Goal: Information Seeking & Learning: Learn about a topic

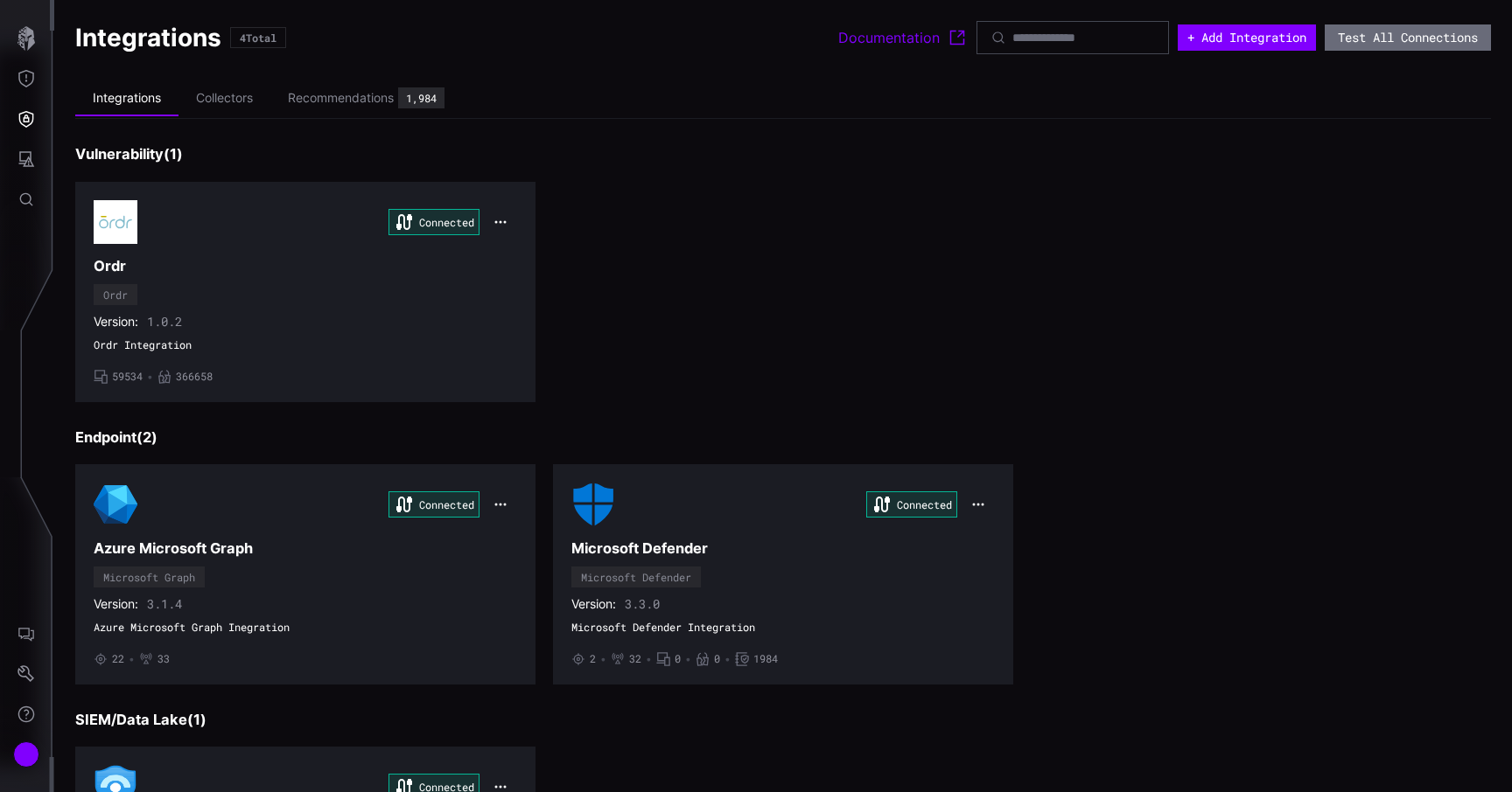
scroll to position [179, 0]
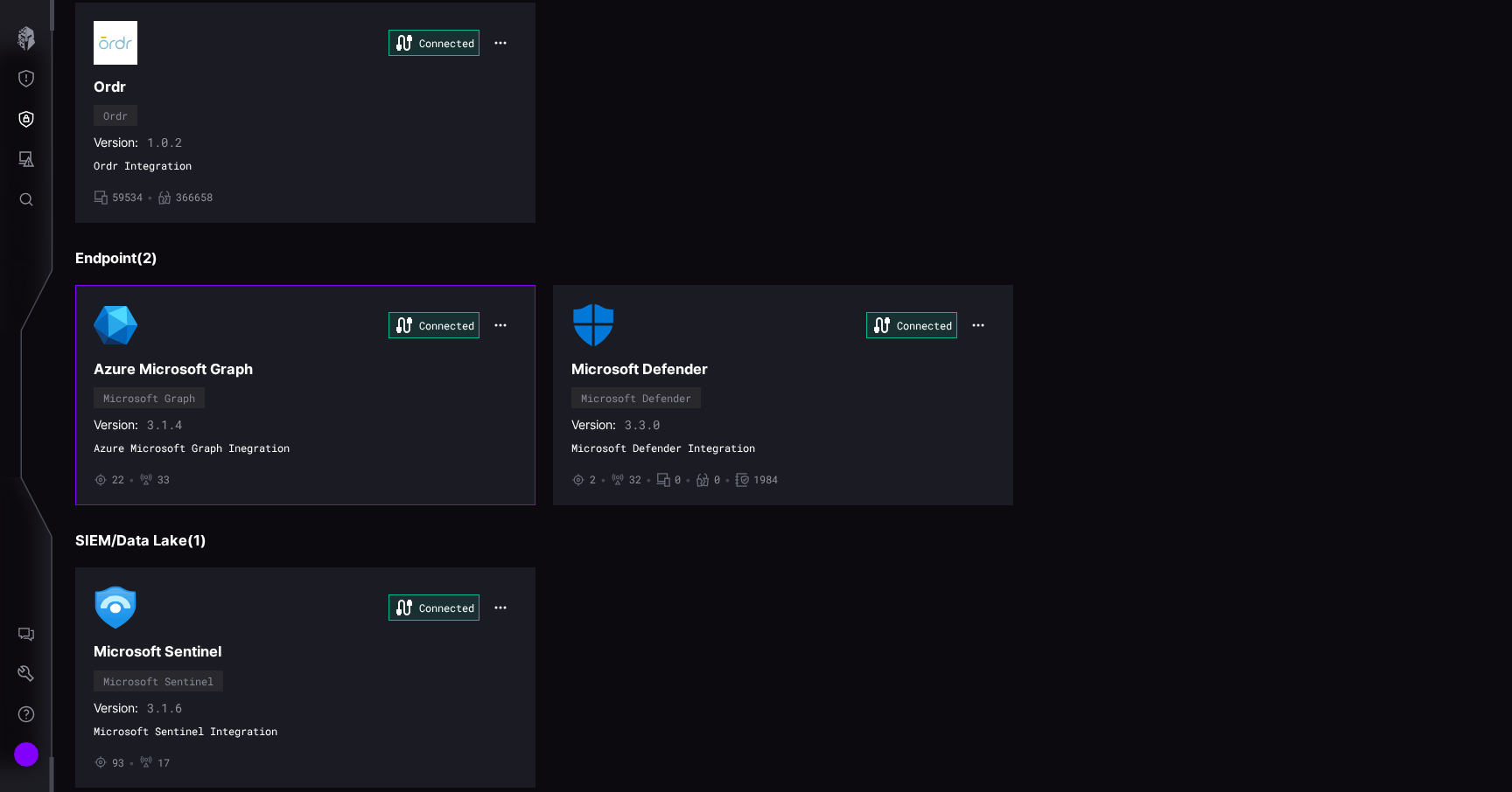
click at [184, 473] on div "• 22 • 33" at bounding box center [305, 479] width 424 height 14
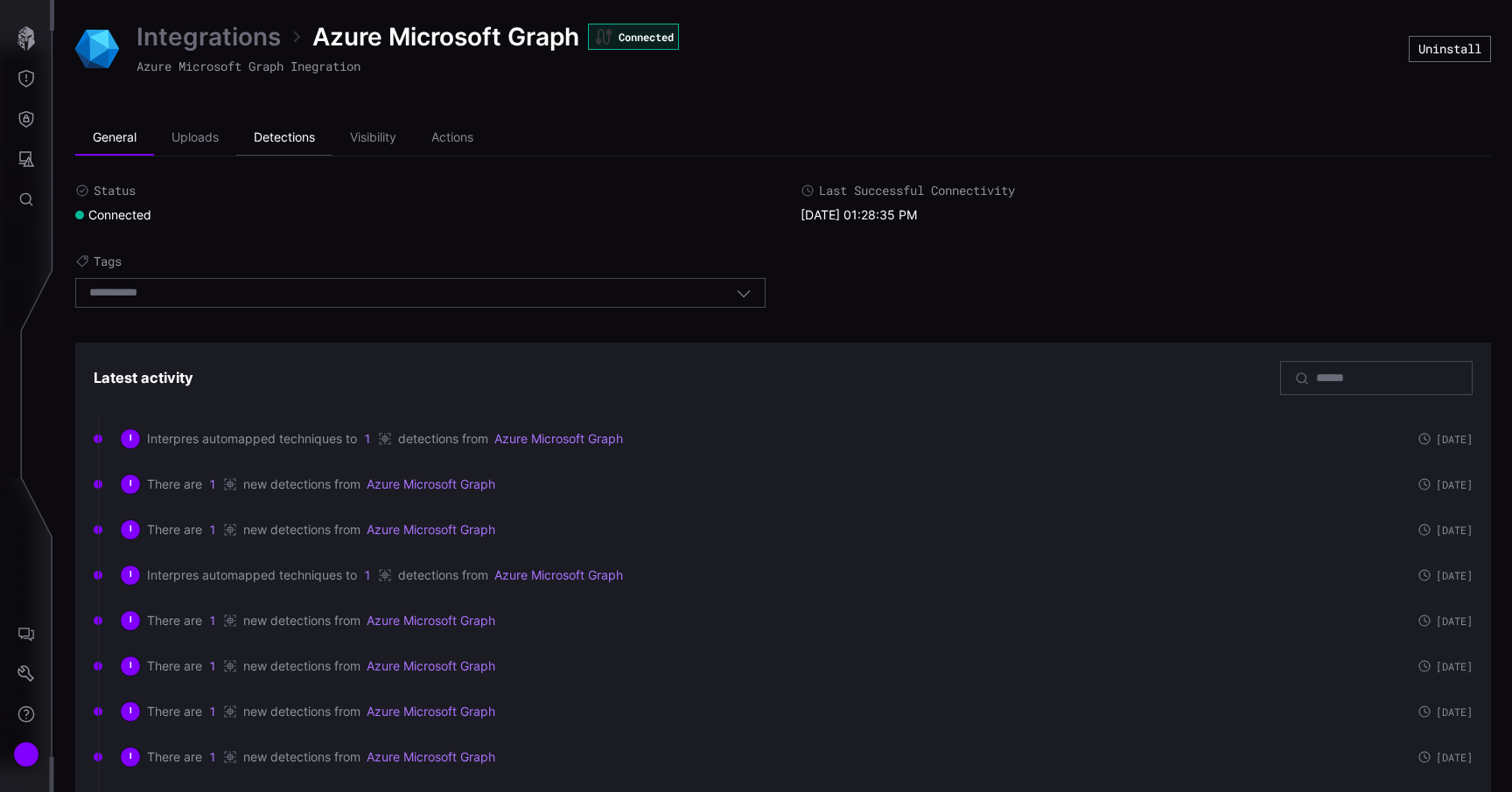
click at [285, 133] on li "Detections" at bounding box center [284, 137] width 97 height 35
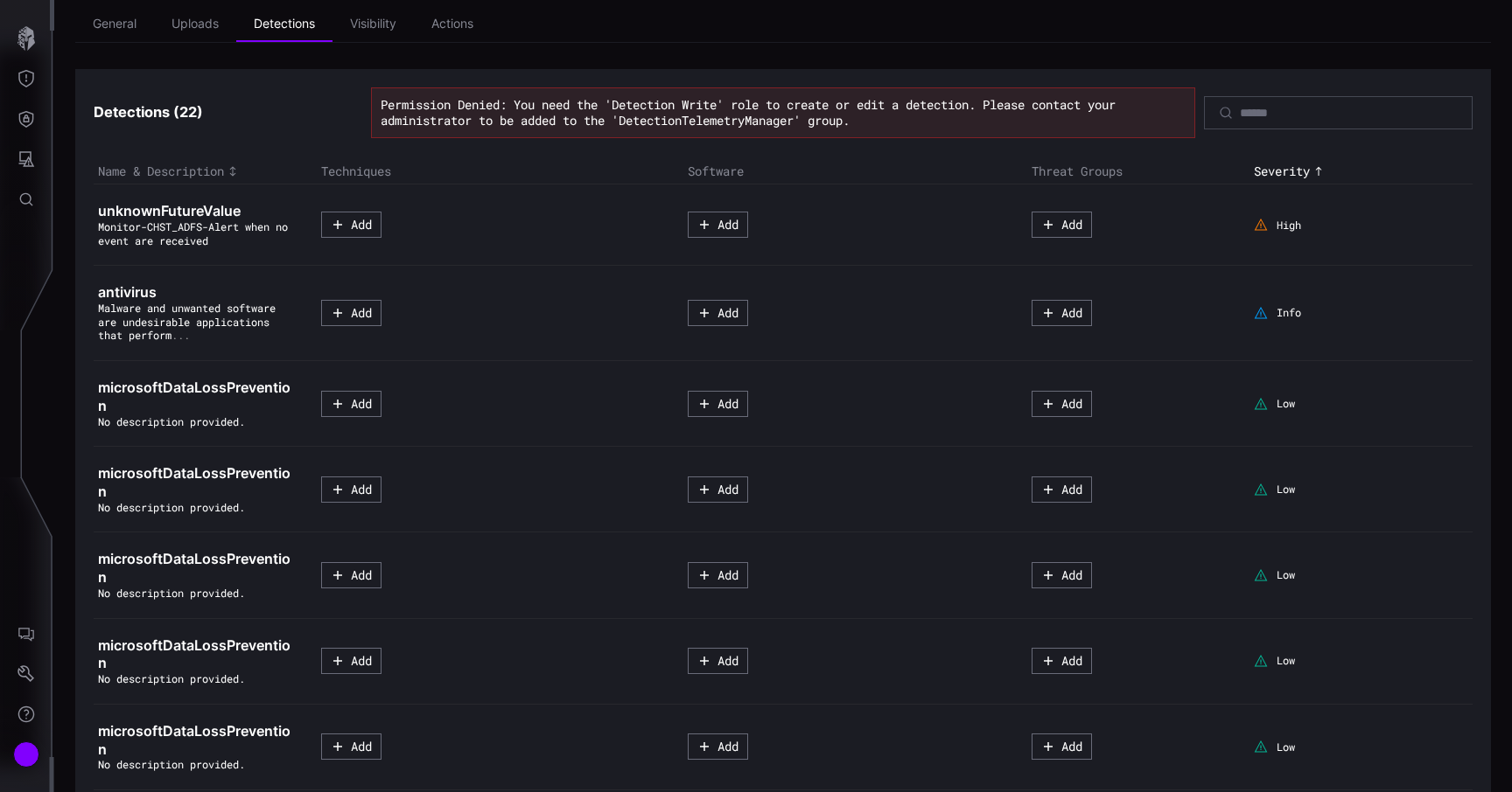
scroll to position [110, 0]
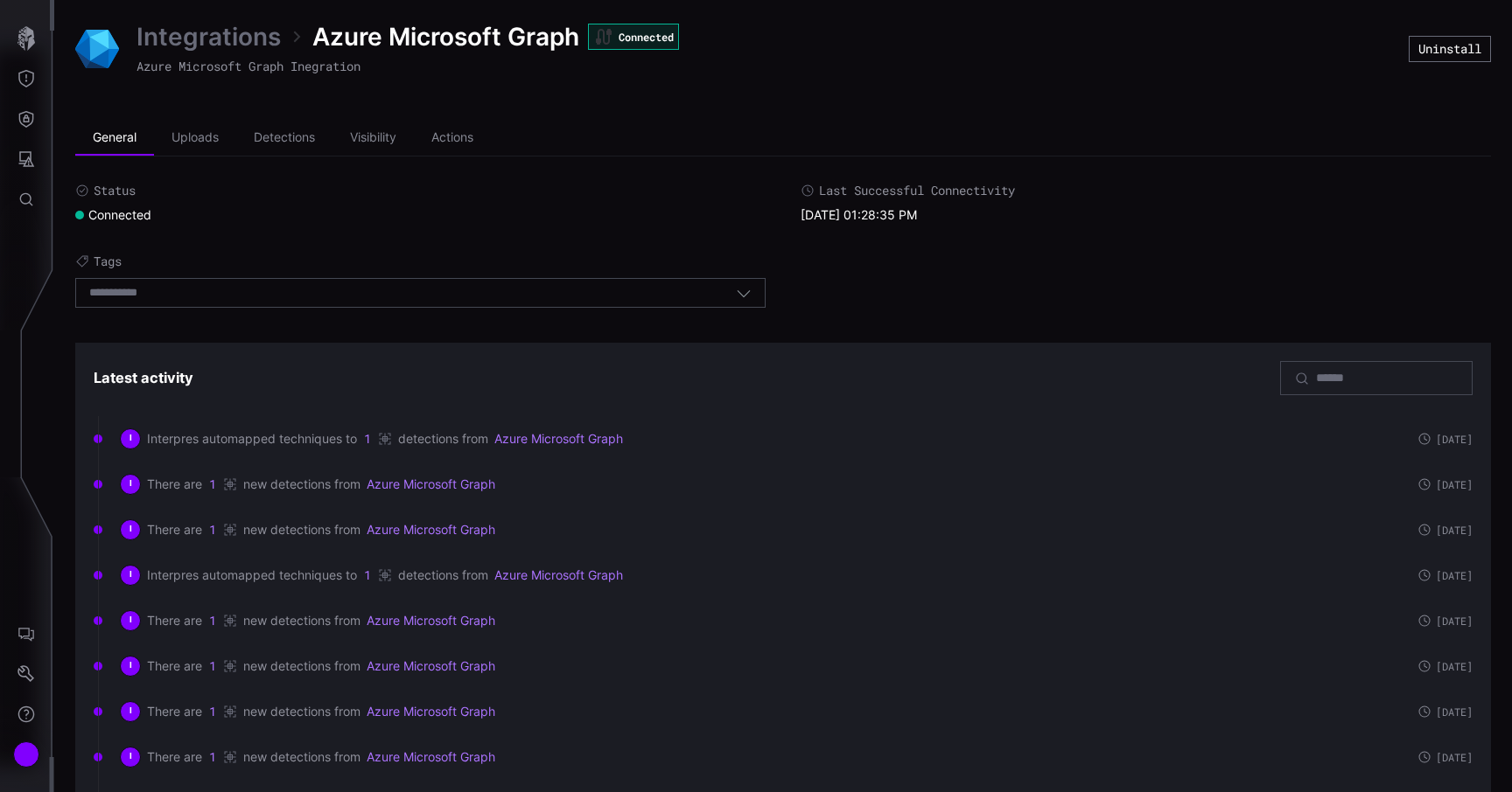
click at [243, 47] on link "Integrations" at bounding box center [209, 36] width 144 height 31
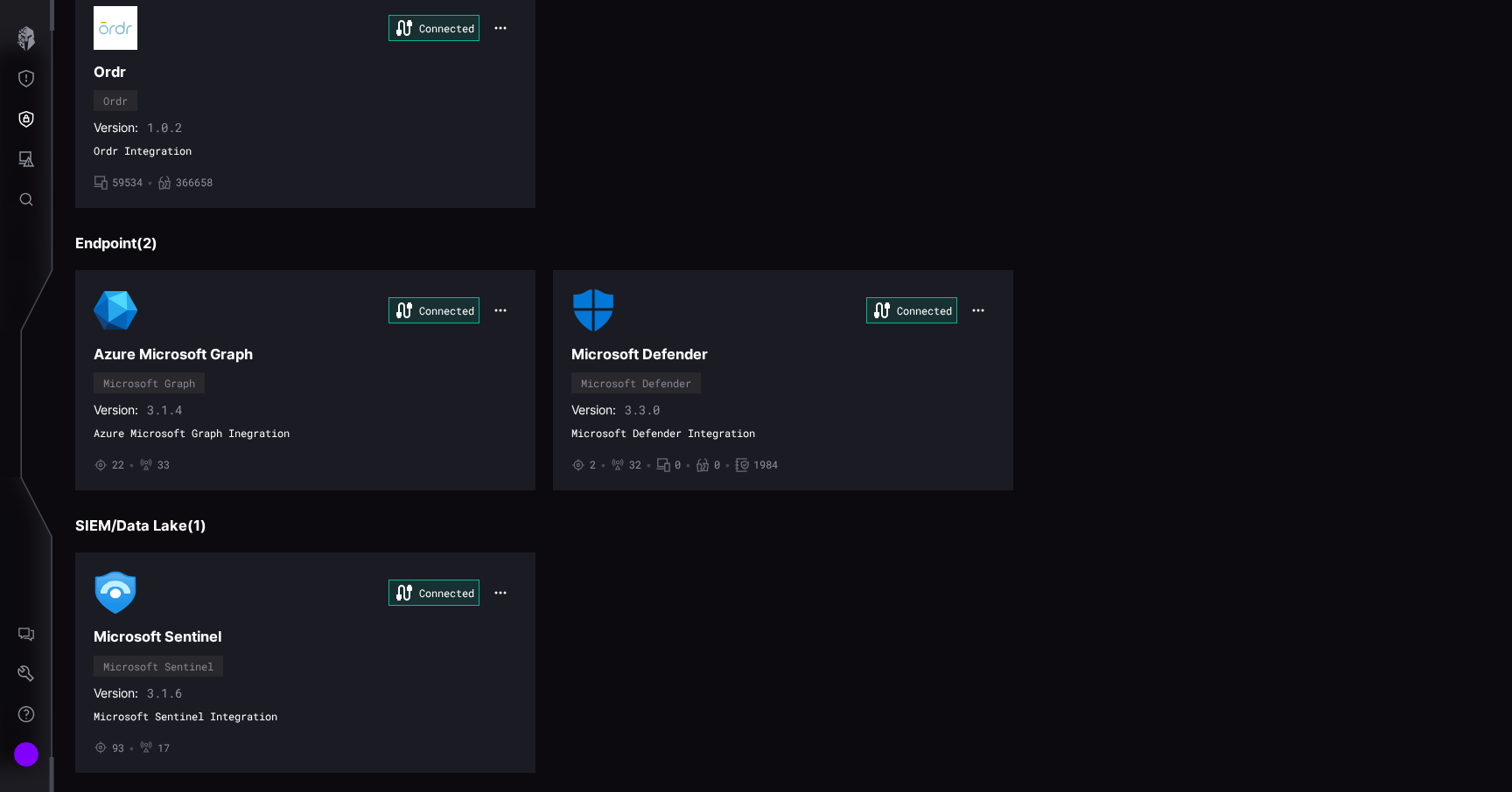
scroll to position [222, 0]
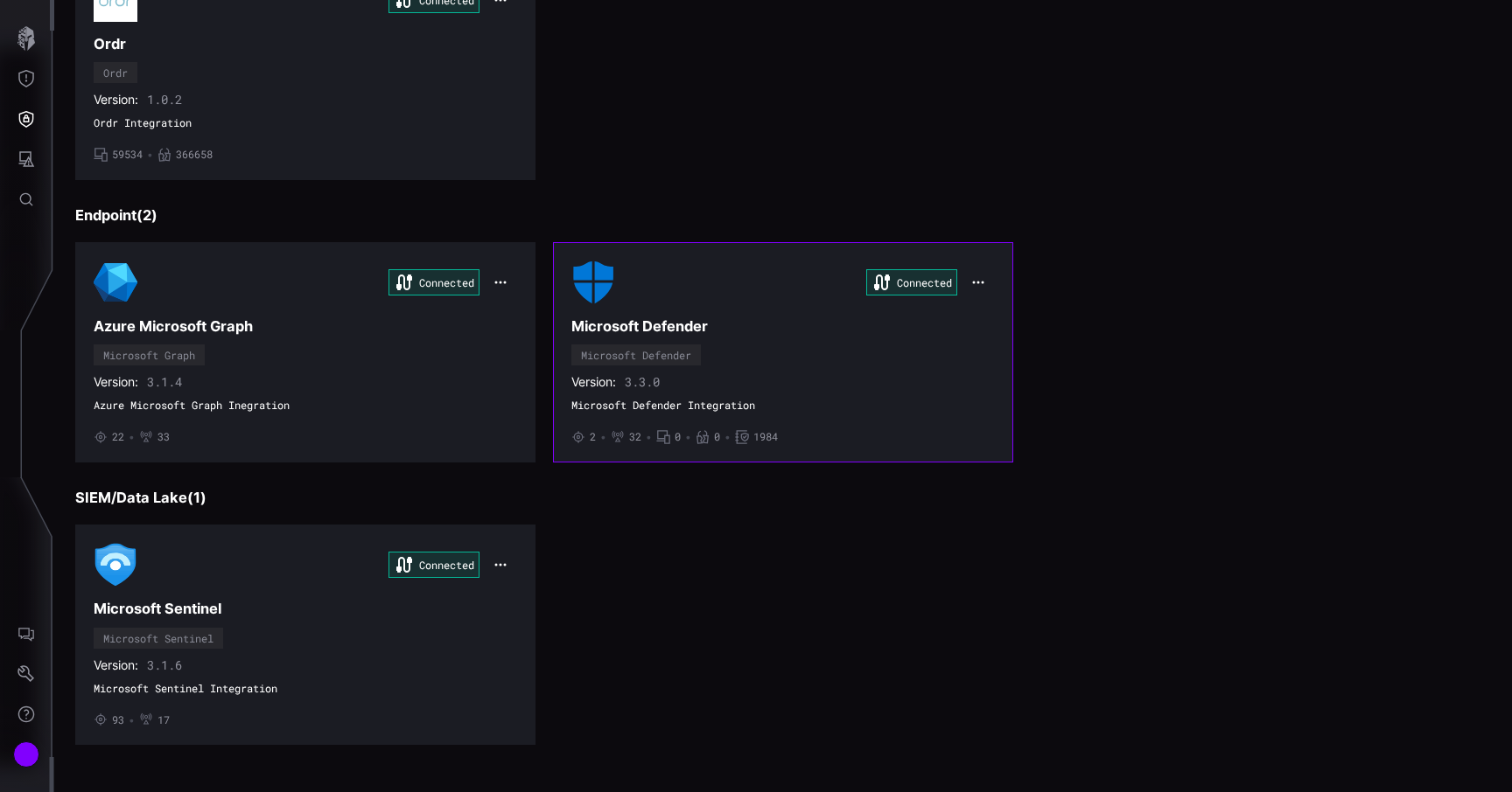
click at [685, 345] on div "Microsoft Defender" at bounding box center [636, 355] width 130 height 21
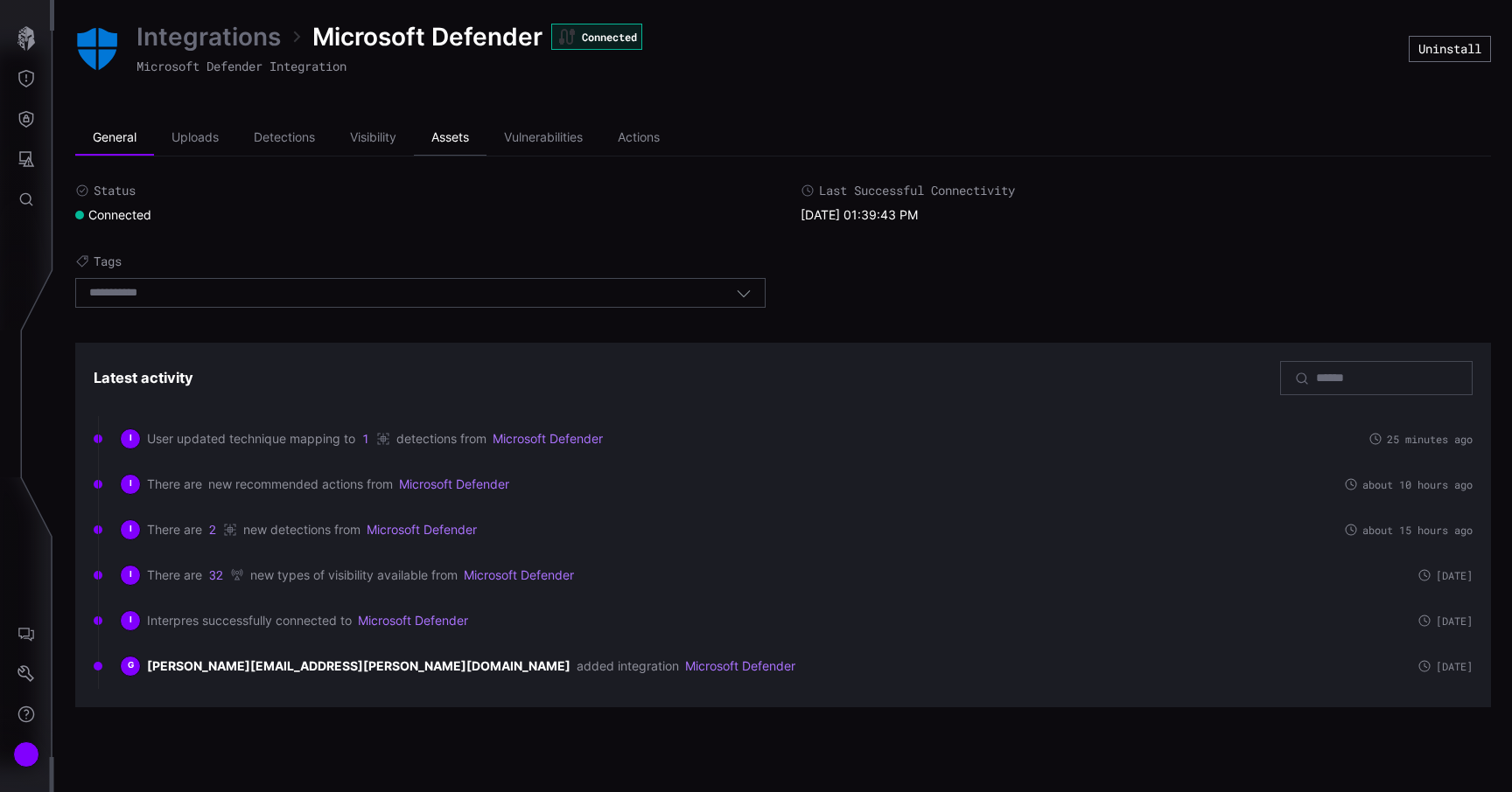
click at [445, 135] on li "Assets" at bounding box center [449, 137] width 73 height 35
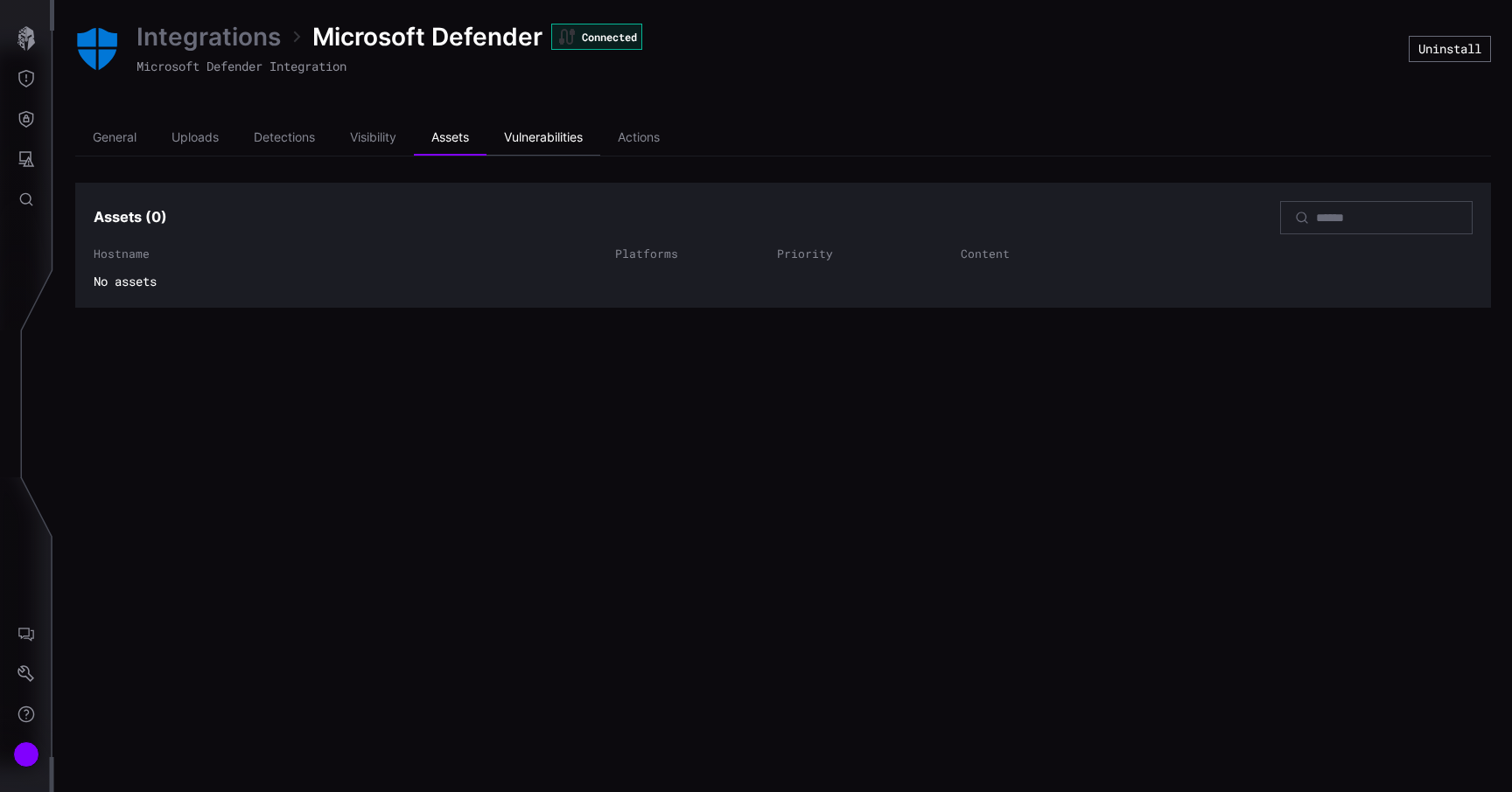
click at [514, 136] on li "Vulnerabilities" at bounding box center [543, 137] width 114 height 35
click at [293, 136] on li "Detections" at bounding box center [284, 137] width 97 height 35
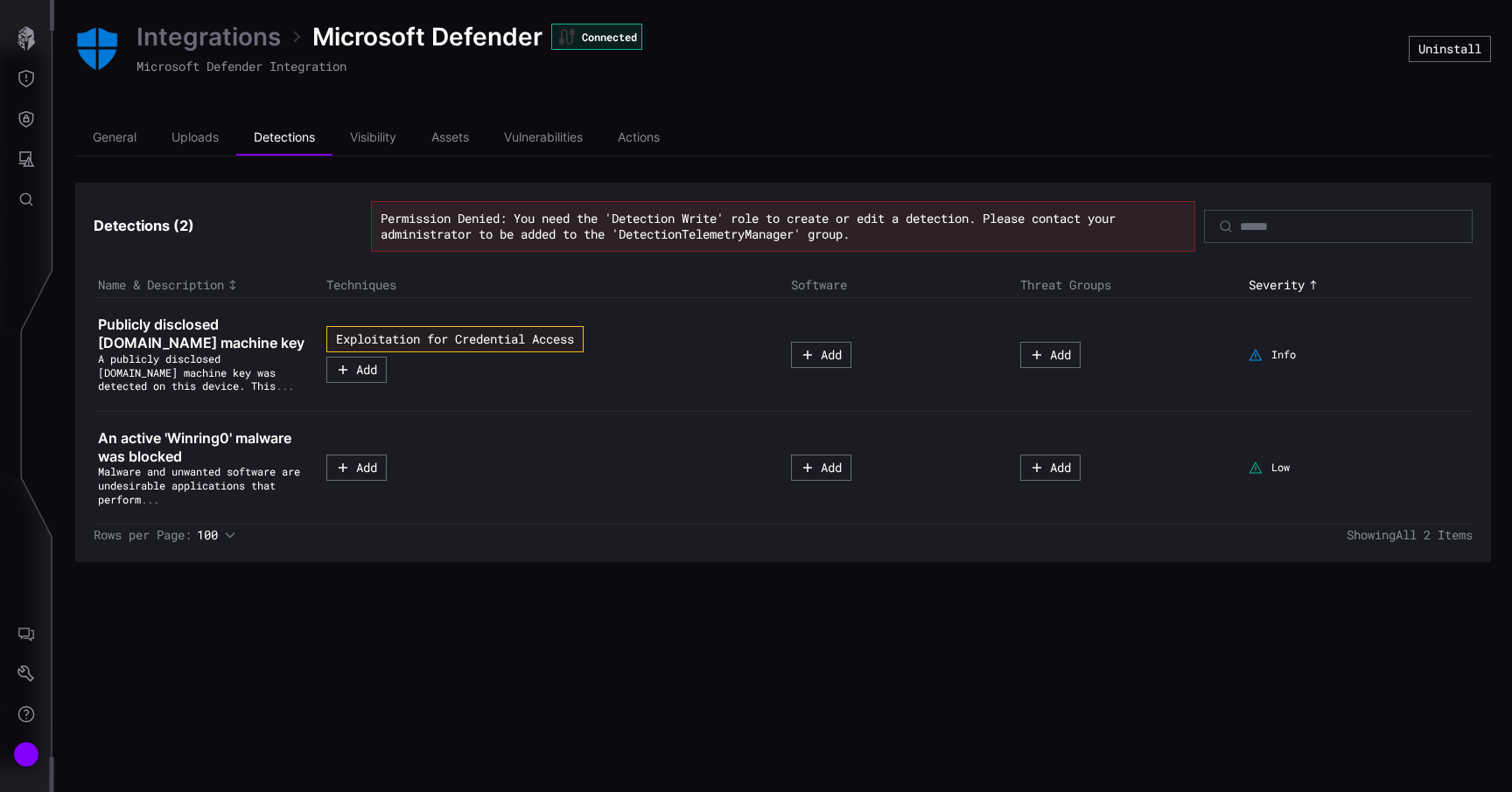
click at [218, 33] on link "Integrations" at bounding box center [209, 36] width 144 height 31
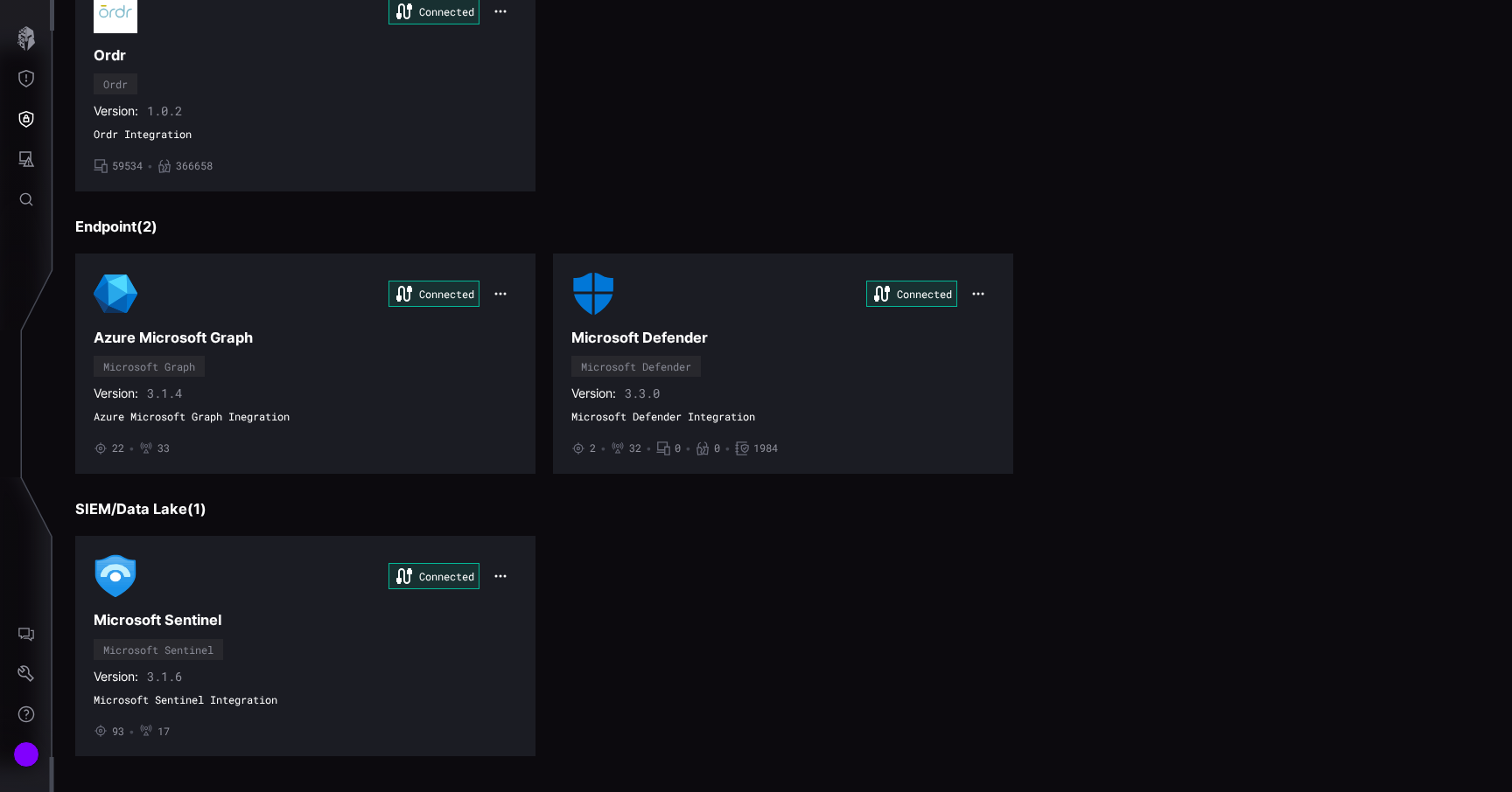
scroll to position [222, 0]
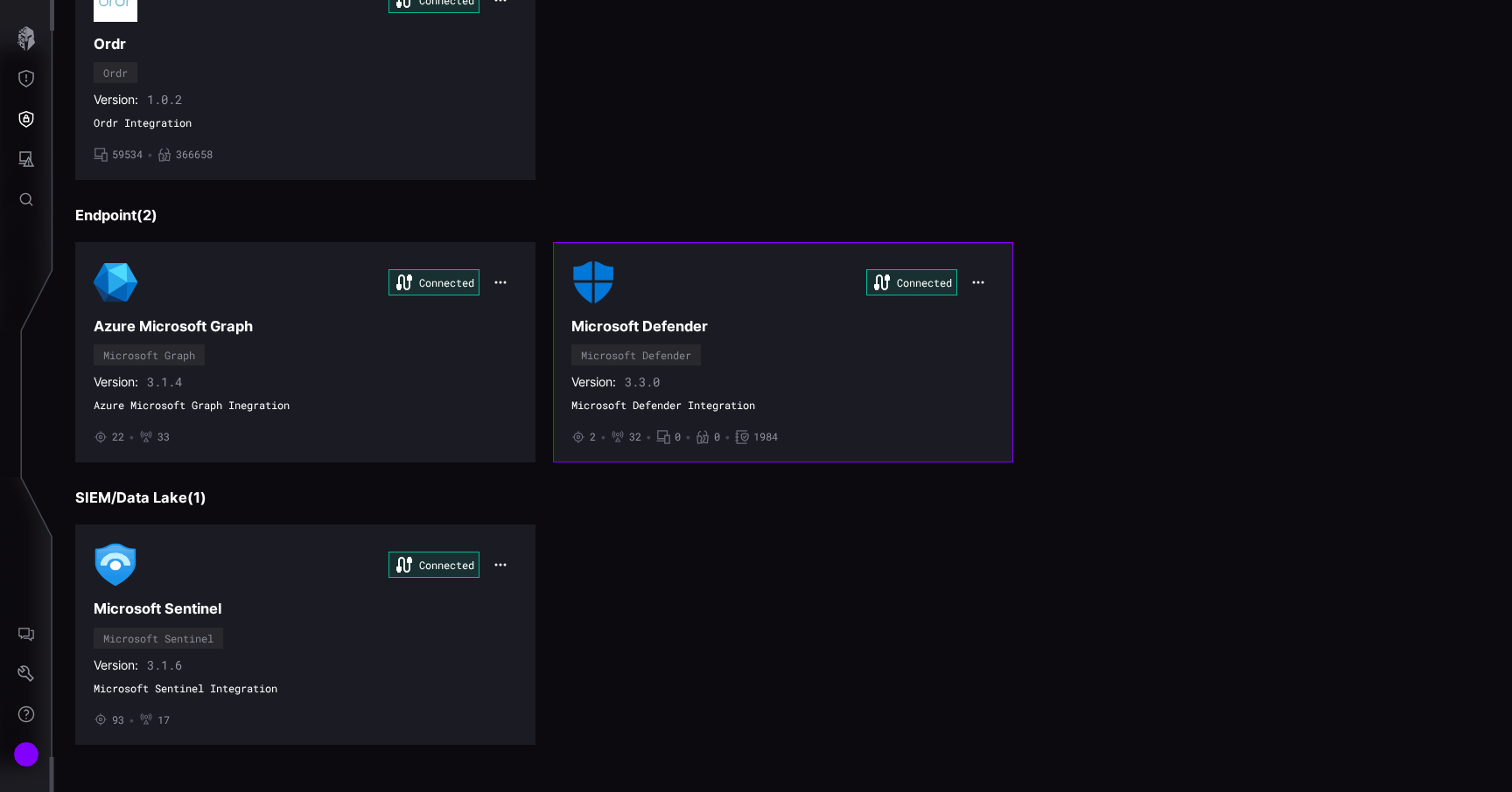
click at [764, 336] on div "Connected Microsoft Defender Microsoft Defender Version: 3.3.0 Microsoft Defend…" at bounding box center [783, 352] width 424 height 184
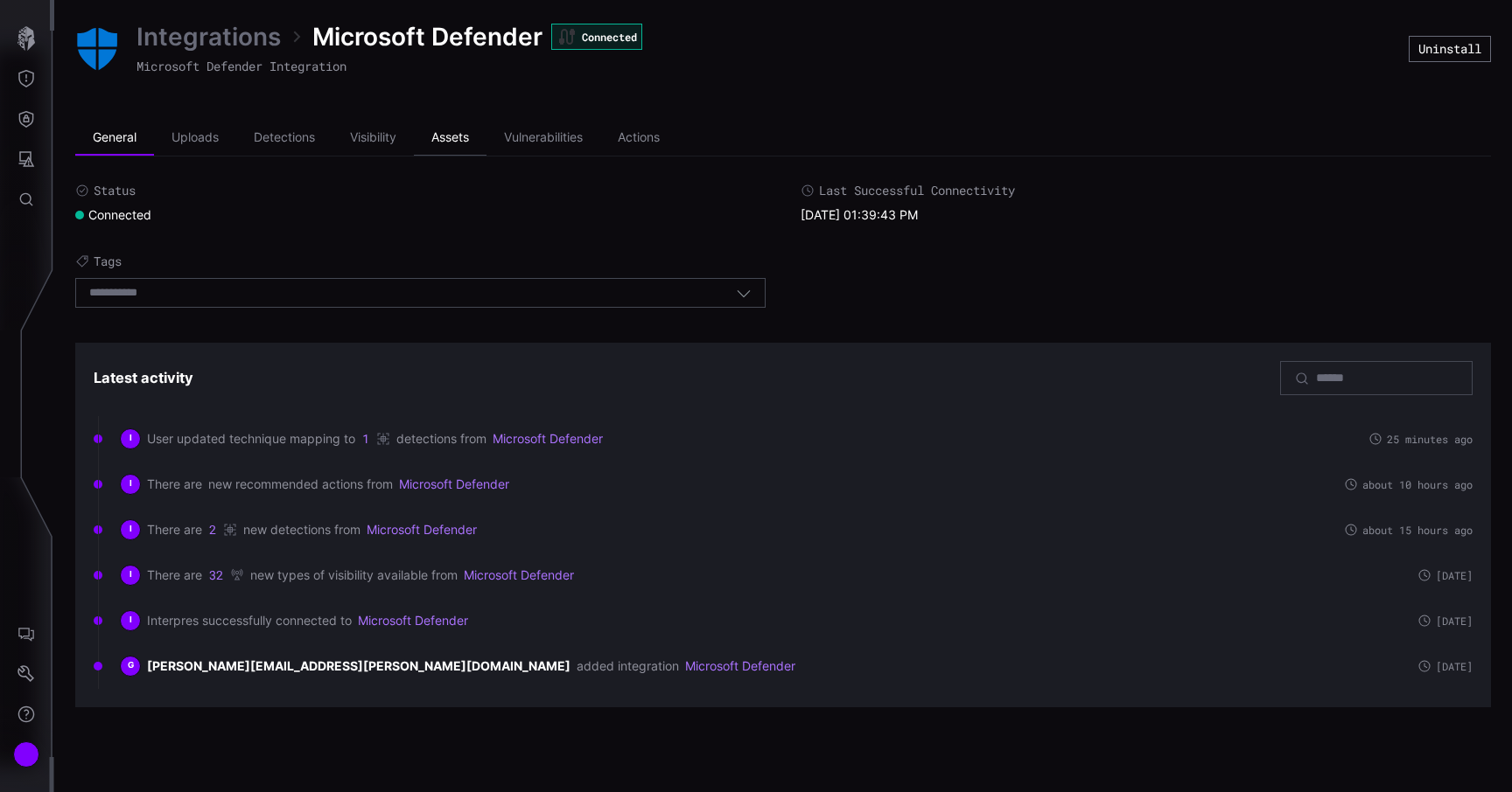
click at [431, 139] on li "Assets" at bounding box center [449, 137] width 73 height 35
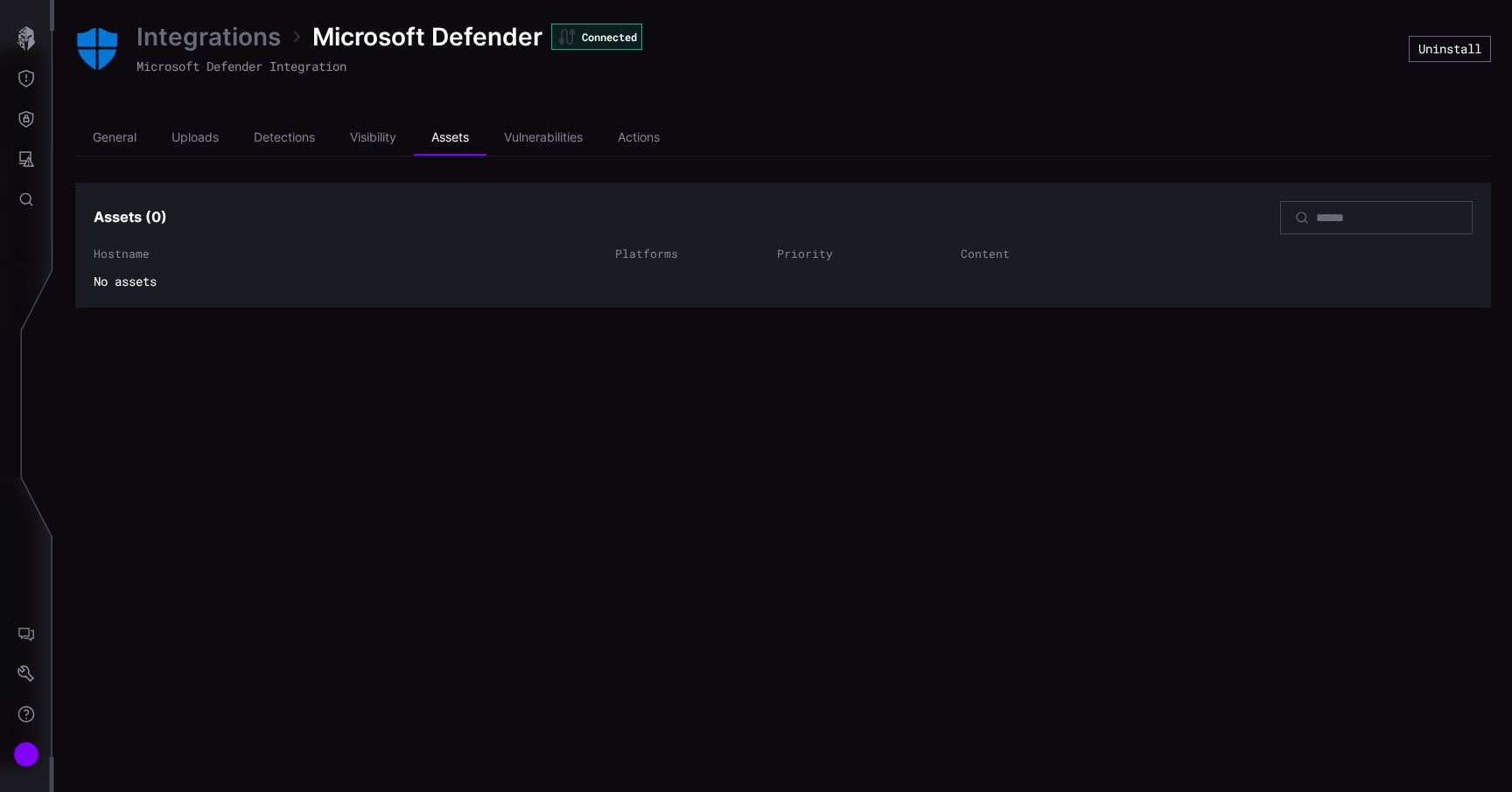
click at [204, 31] on link "Integrations" at bounding box center [209, 36] width 144 height 31
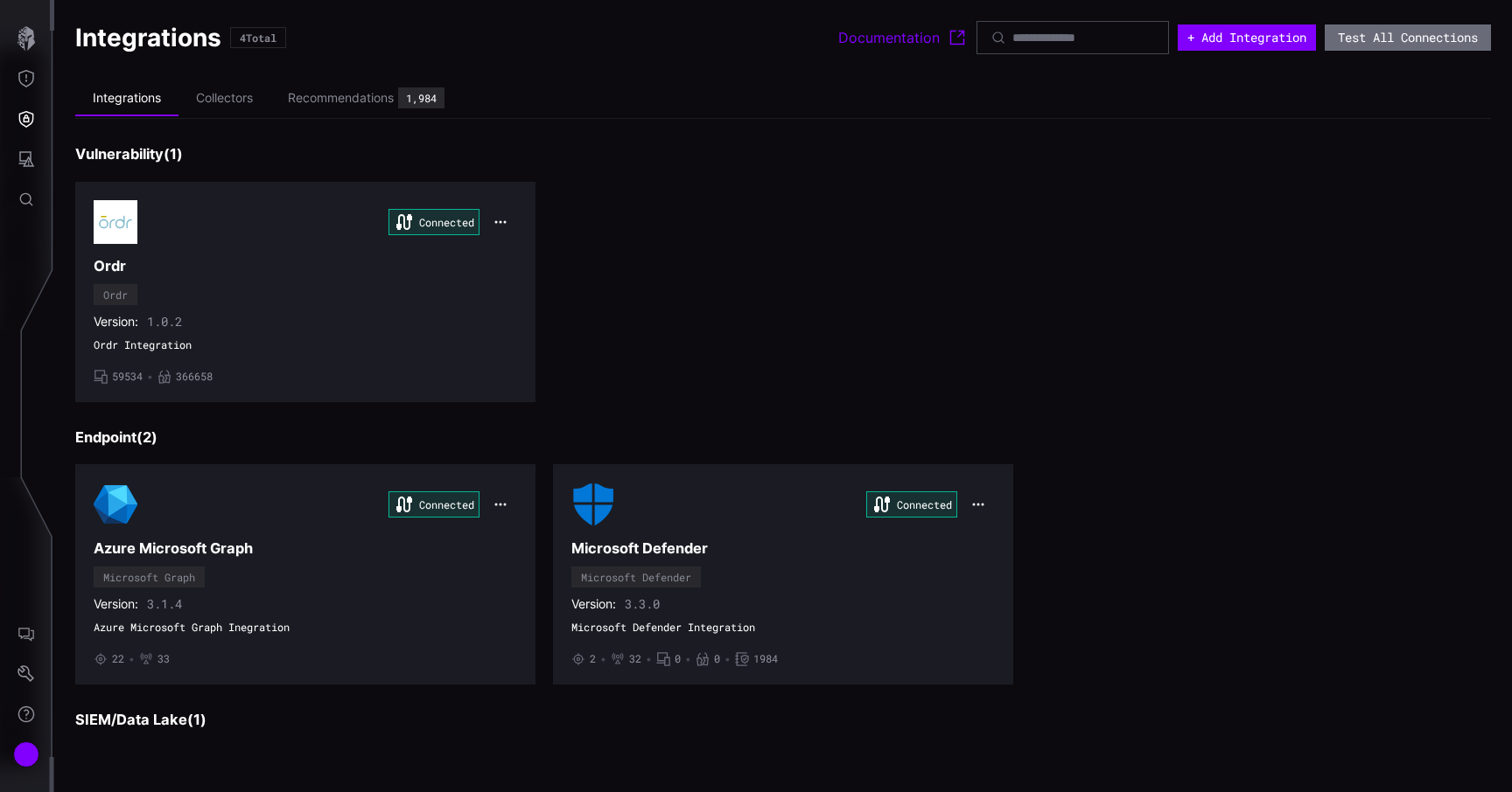
scroll to position [222, 0]
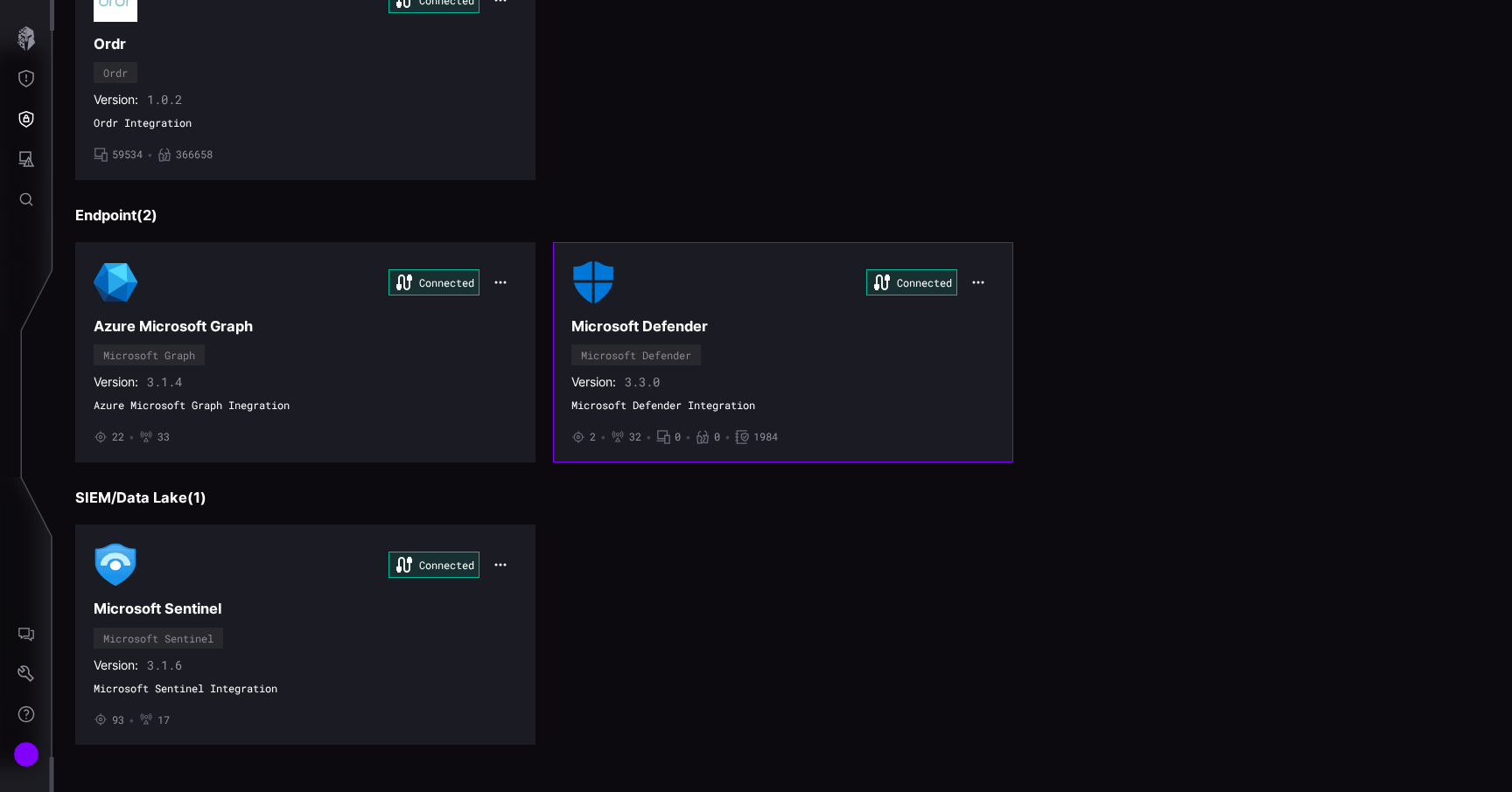
click at [770, 312] on div "Connected Microsoft Defender Microsoft Defender Version: 3.3.0 Microsoft Defend…" at bounding box center [783, 352] width 424 height 184
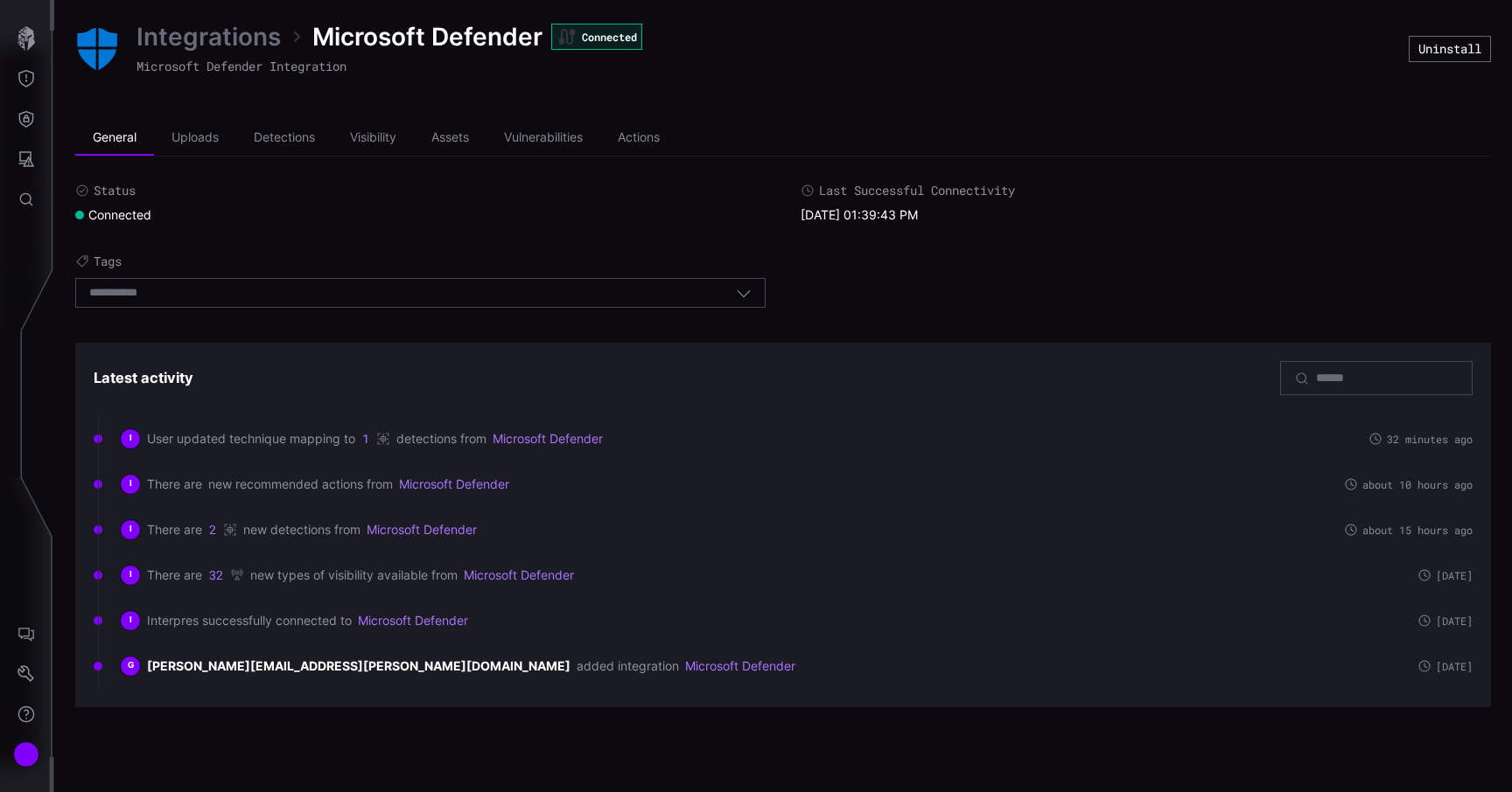
click at [206, 35] on link "Integrations" at bounding box center [209, 36] width 144 height 31
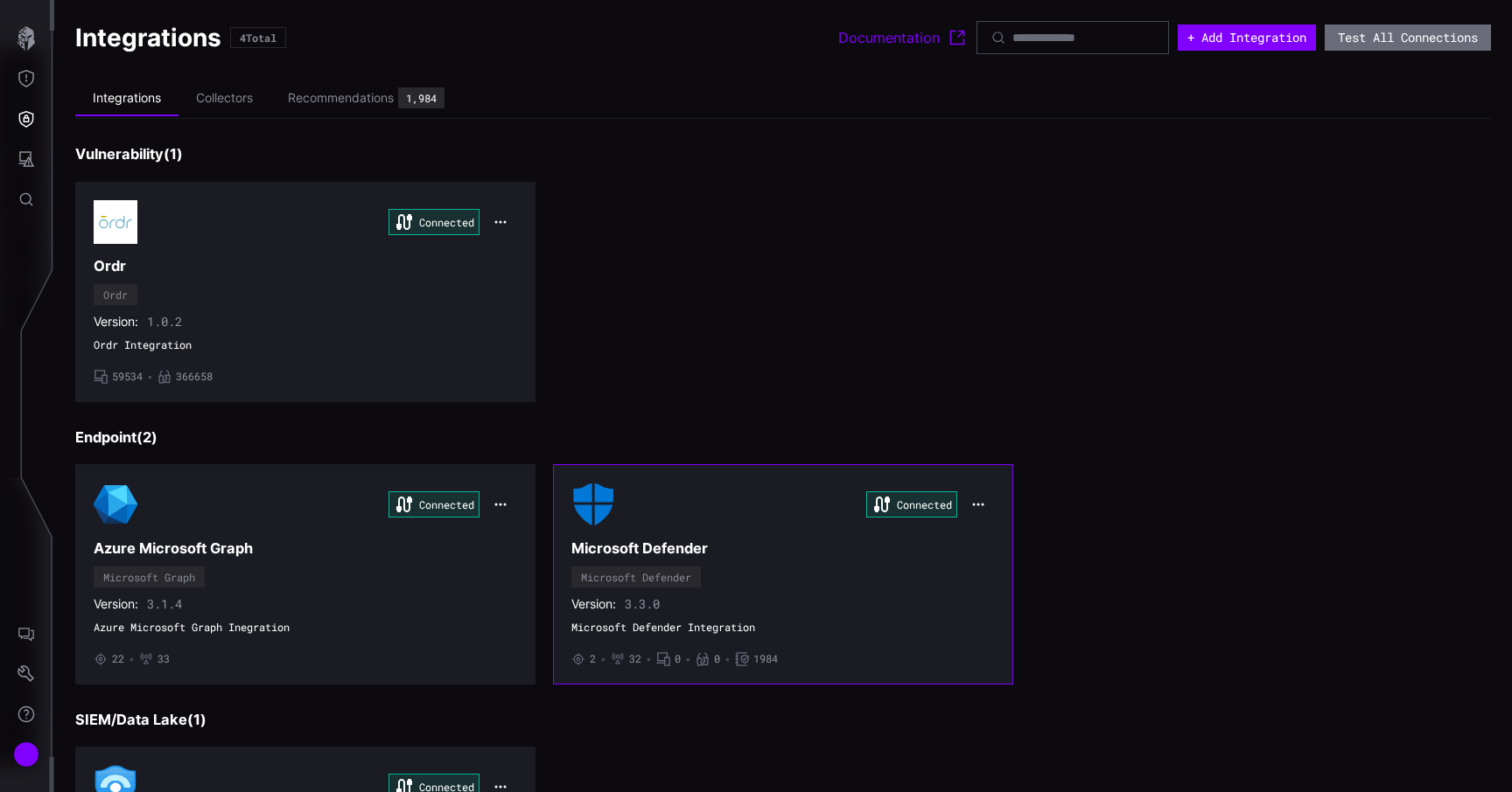
click at [980, 508] on icon "button" at bounding box center [977, 504] width 14 height 14
click at [992, 549] on div "Edit" at bounding box center [1010, 544] width 60 height 15
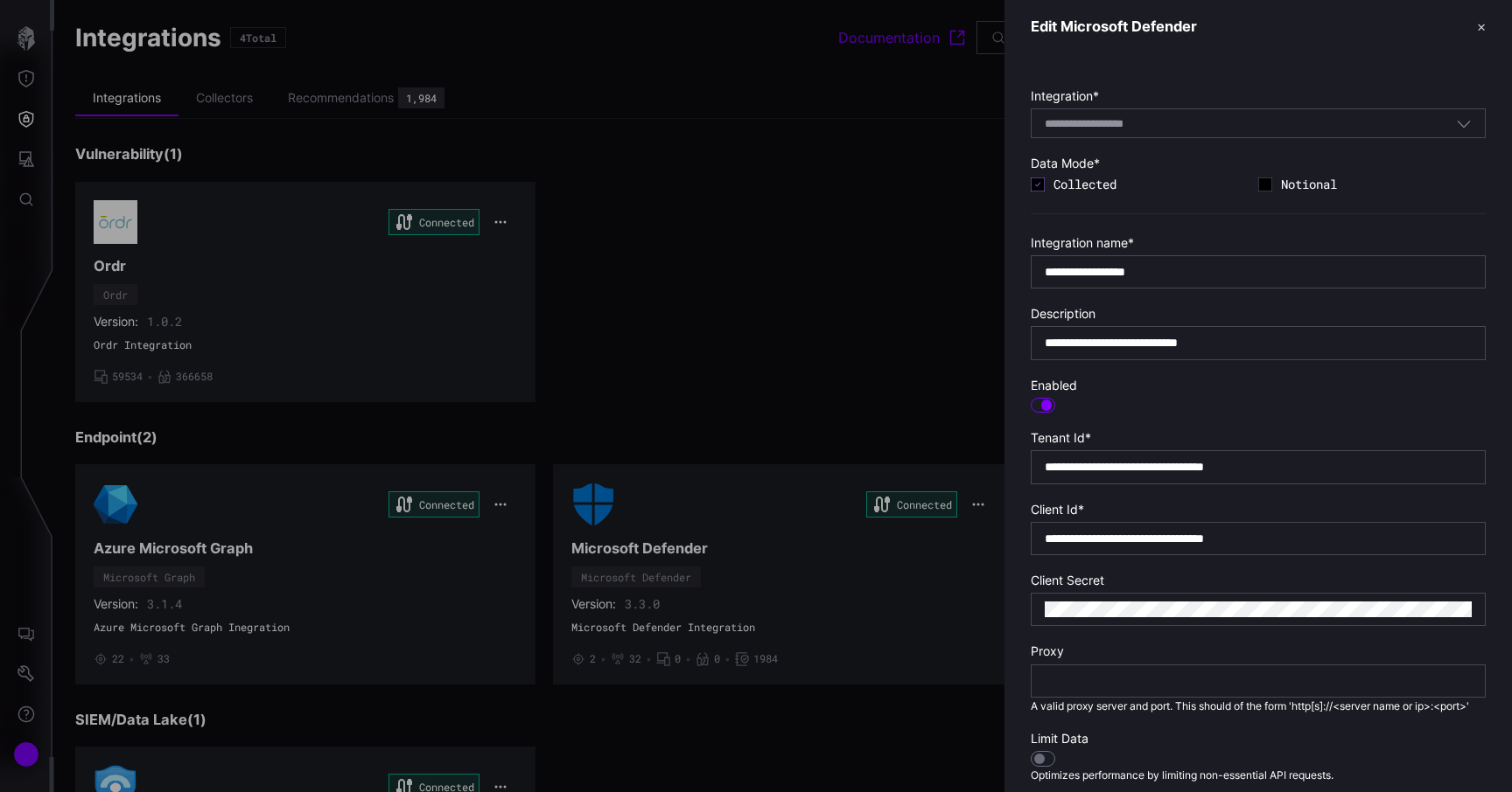
scroll to position [51, 0]
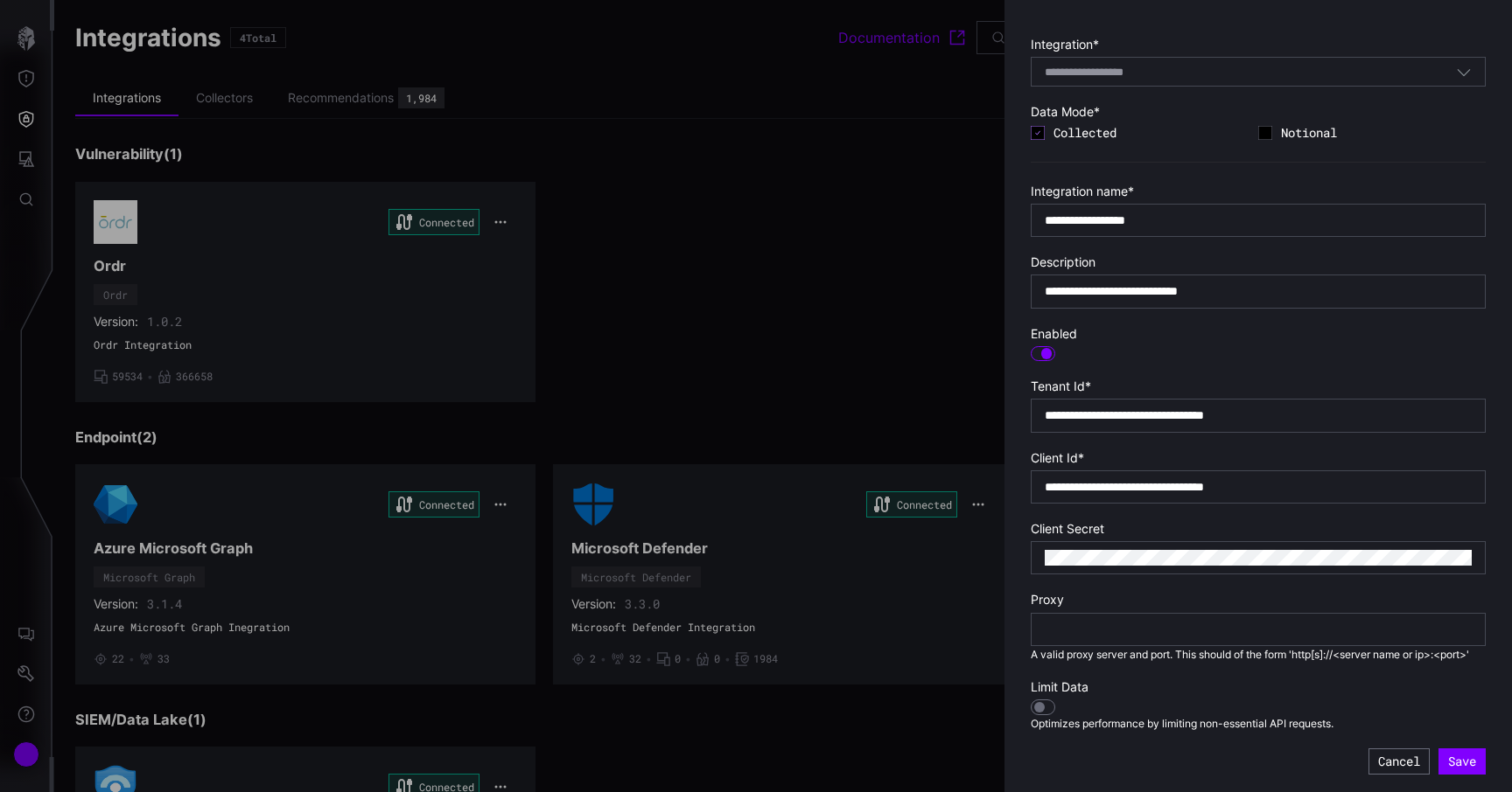
click at [1045, 710] on div at bounding box center [1043, 707] width 25 height 16
click at [1457, 758] on button "Save" at bounding box center [1462, 762] width 47 height 27
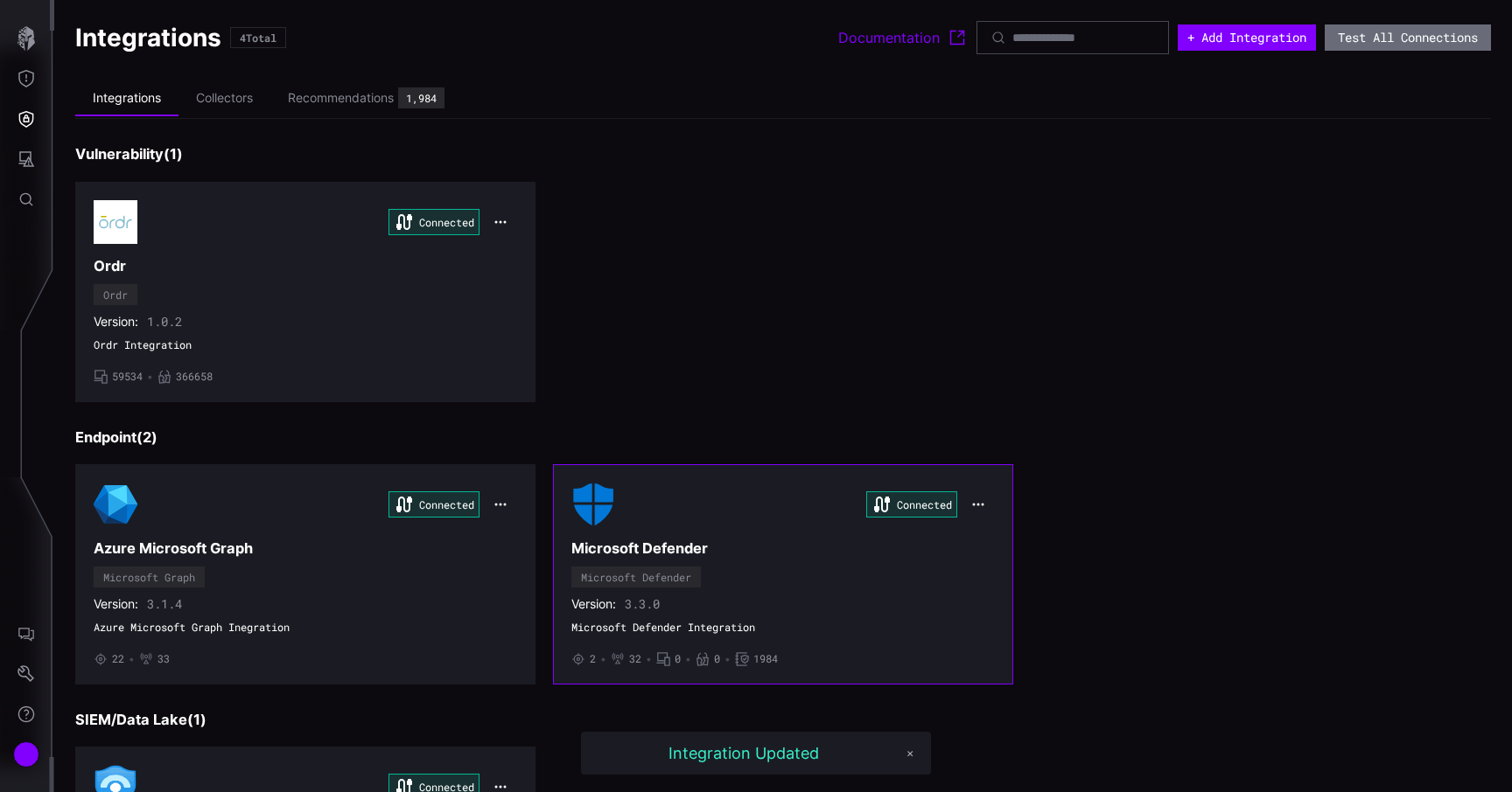
click at [990, 624] on span "Microsoft Defender Integration" at bounding box center [783, 627] width 424 height 14
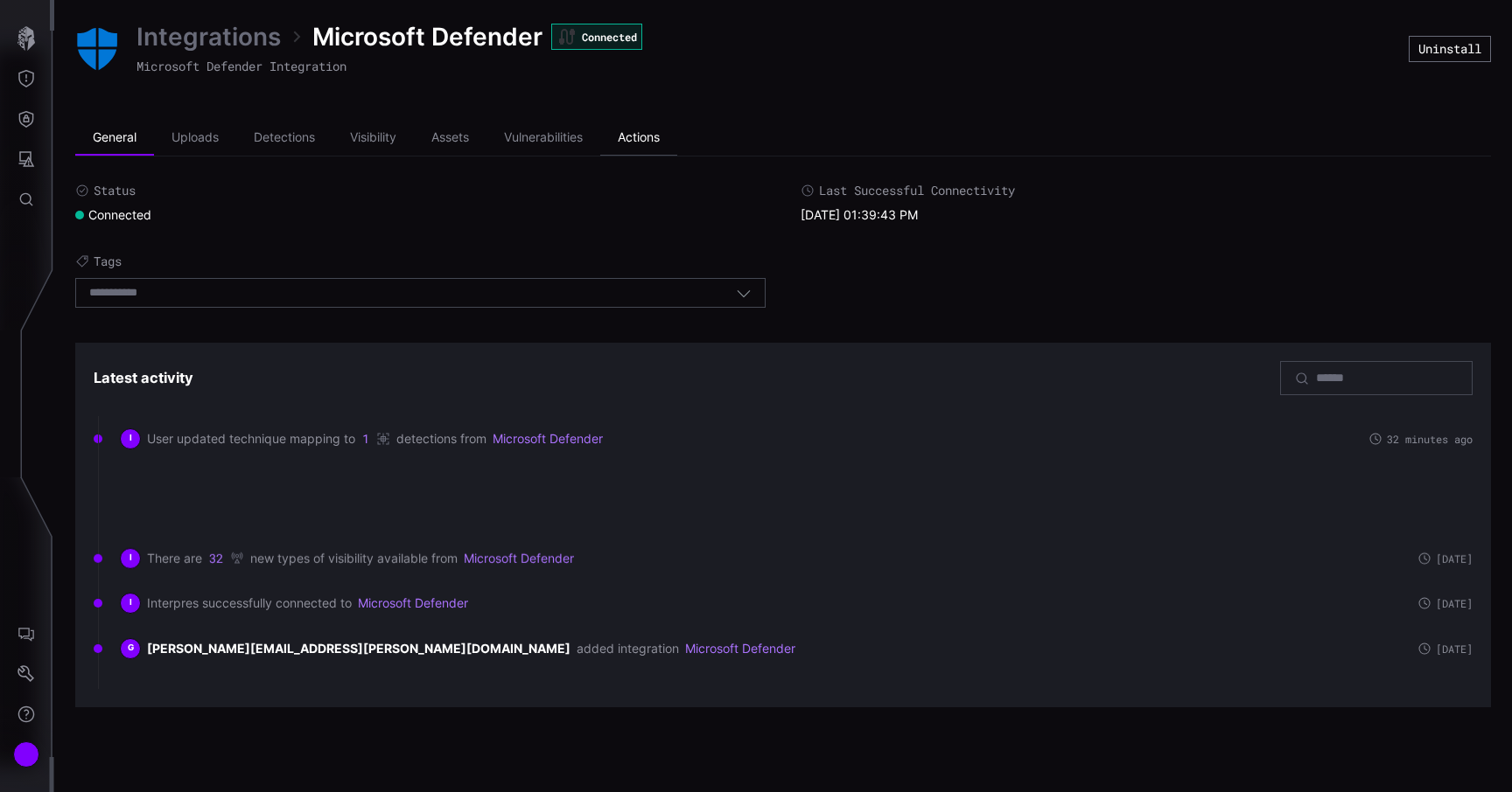
click at [666, 135] on li "Actions" at bounding box center [638, 137] width 77 height 35
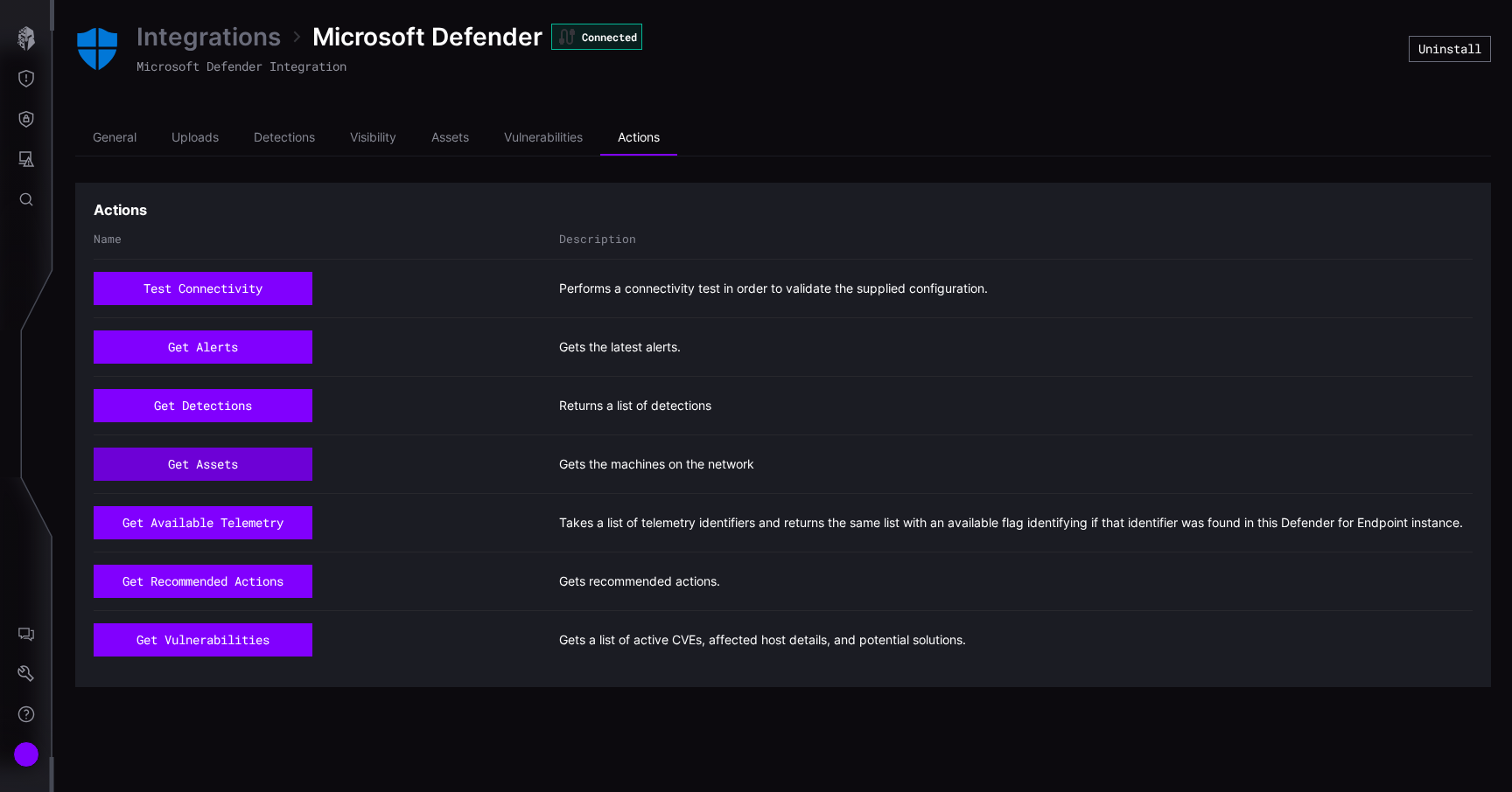
click at [250, 456] on button "get assets" at bounding box center [203, 463] width 219 height 33
click at [429, 130] on li "Assets" at bounding box center [449, 137] width 73 height 35
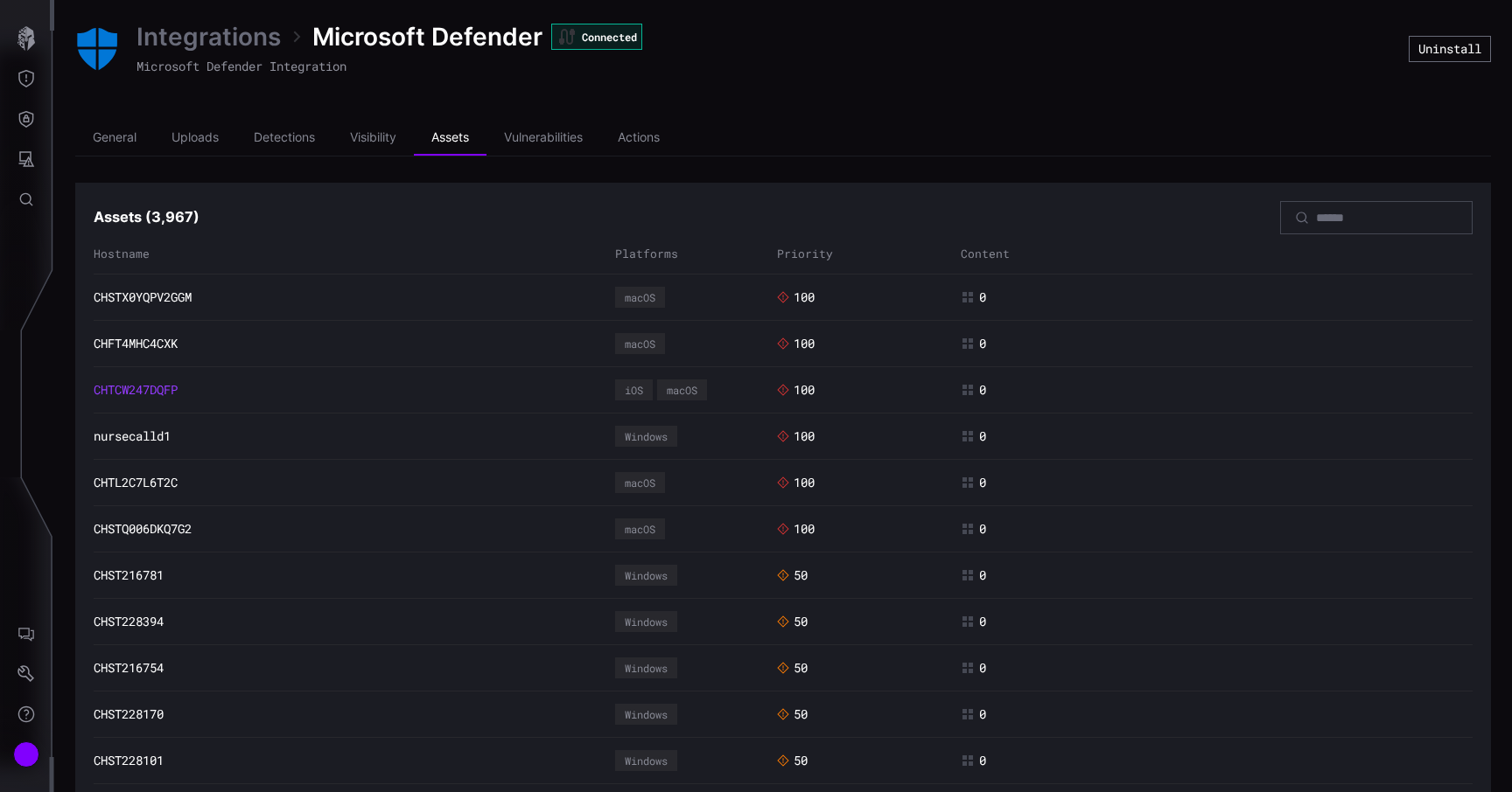
click at [111, 388] on link "CHTCW247DQFP" at bounding box center [136, 389] width 84 height 16
click at [465, 135] on li "Assets" at bounding box center [449, 137] width 73 height 35
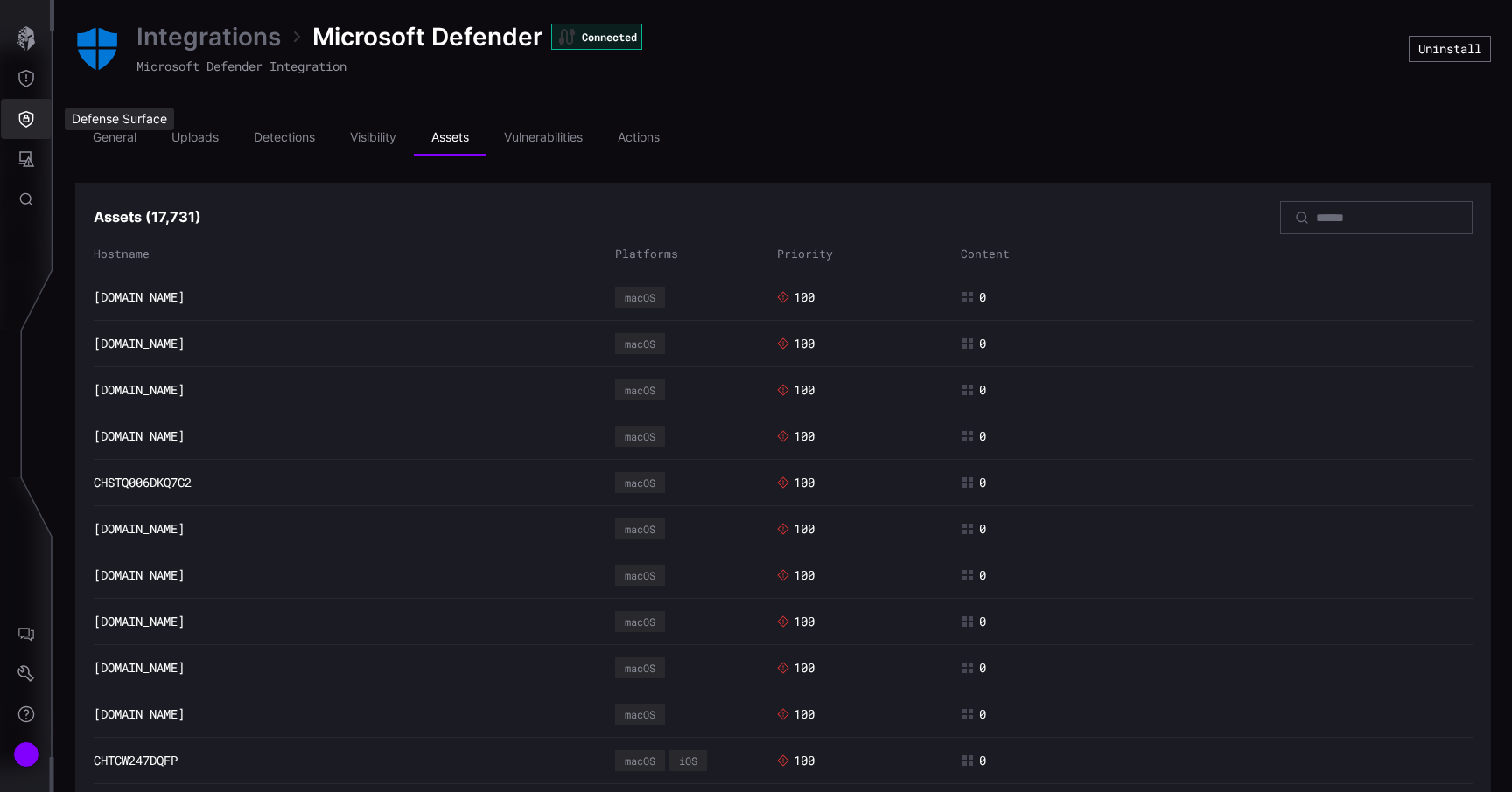
click at [33, 130] on button "Defense Surface" at bounding box center [27, 118] width 51 height 40
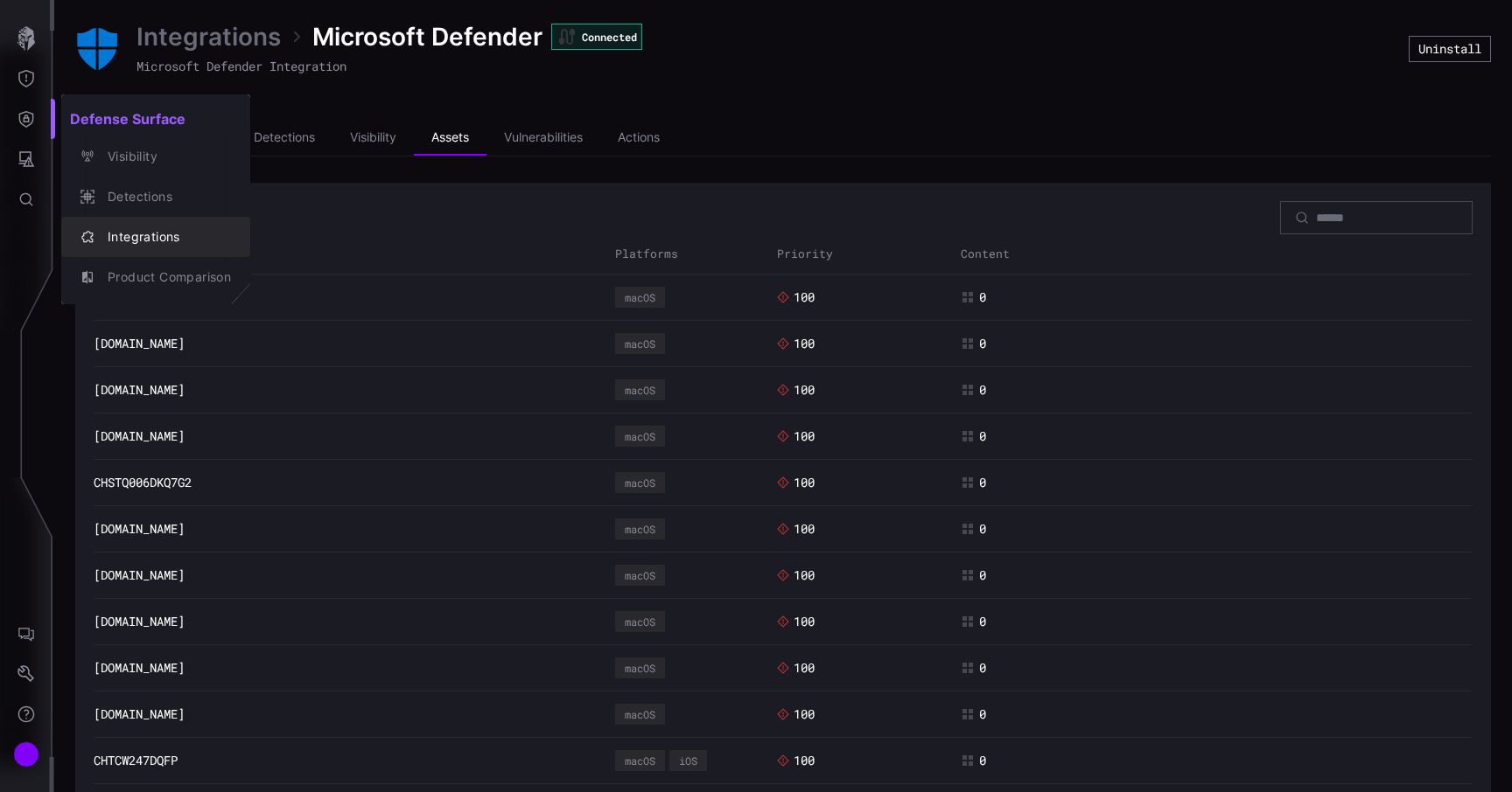
click at [137, 246] on div "Integrations" at bounding box center [164, 237] width 132 height 22
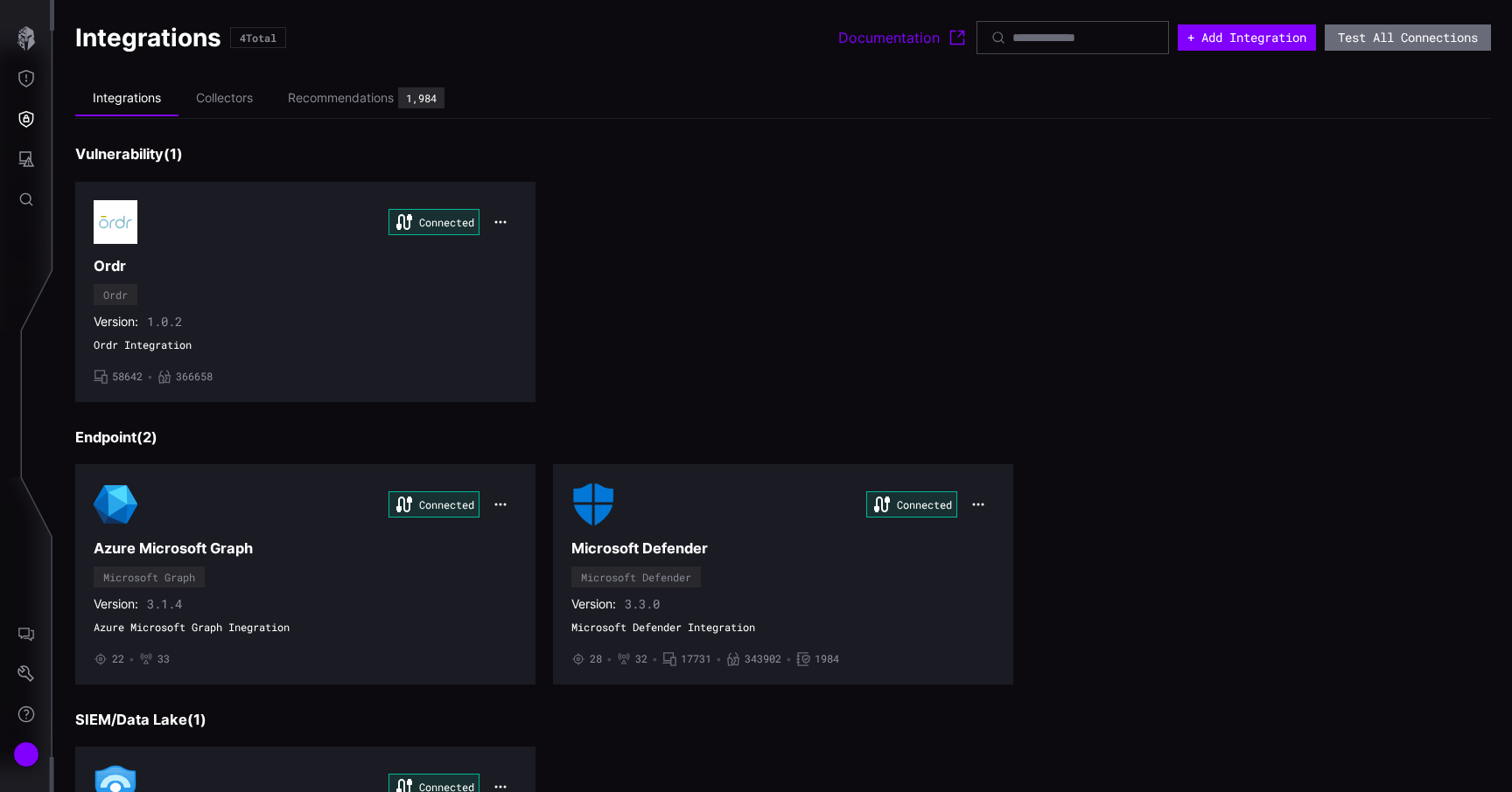
click at [485, 323] on div "Version: 1.0.2" at bounding box center [305, 321] width 424 height 16
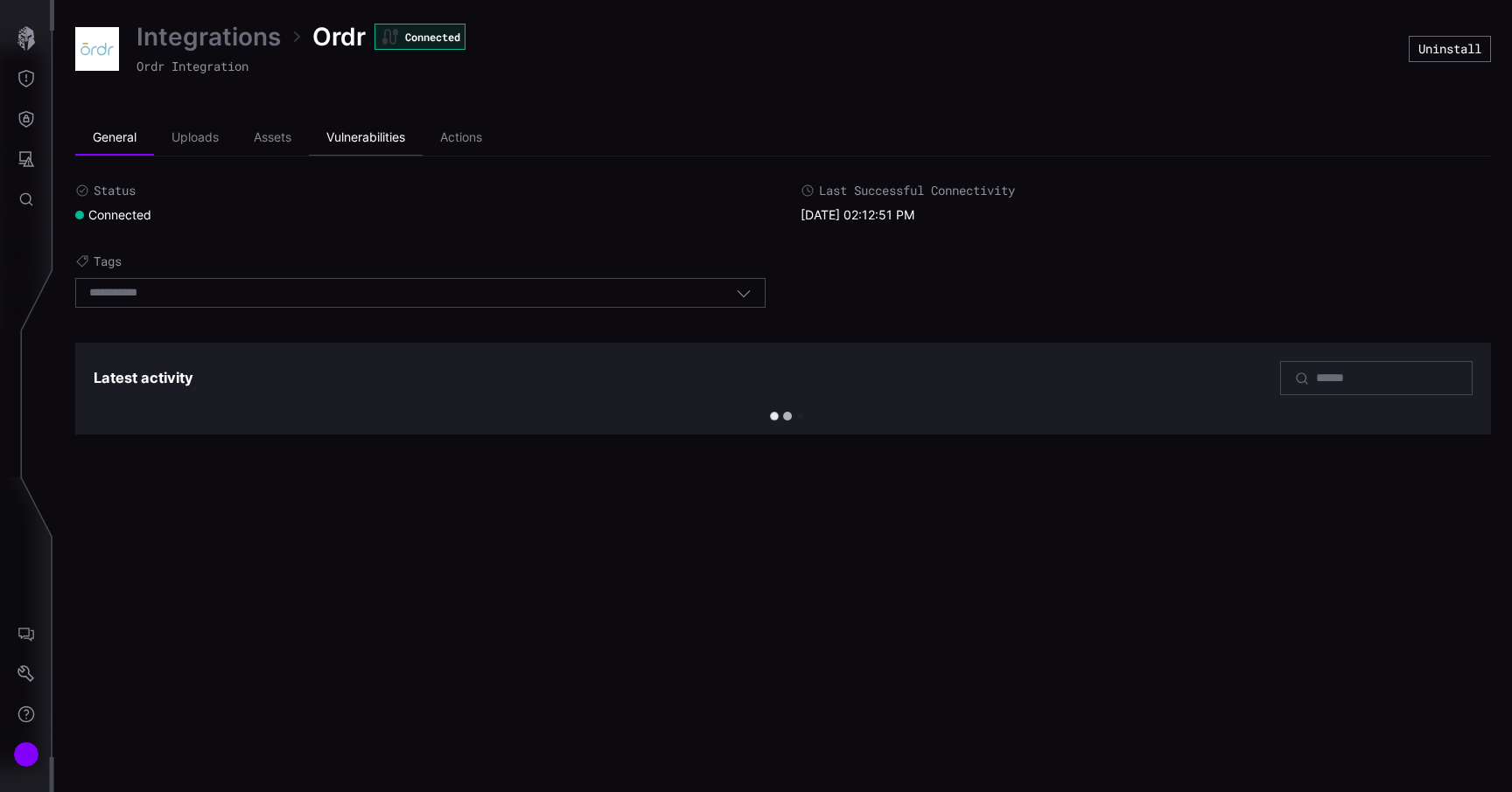
click at [378, 142] on li "Vulnerabilities" at bounding box center [366, 137] width 114 height 35
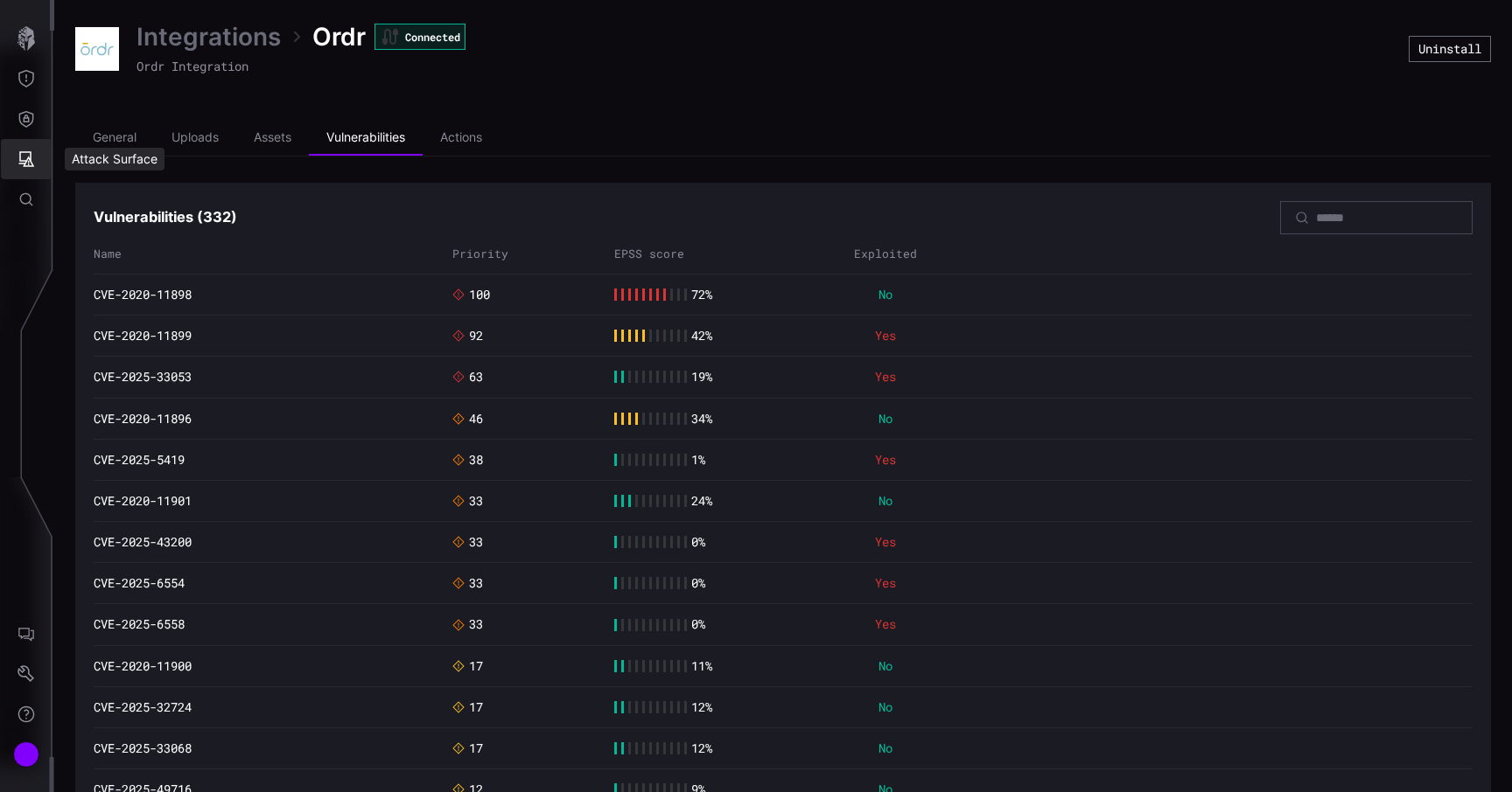
click at [32, 146] on button "Attack Surface" at bounding box center [27, 159] width 51 height 40
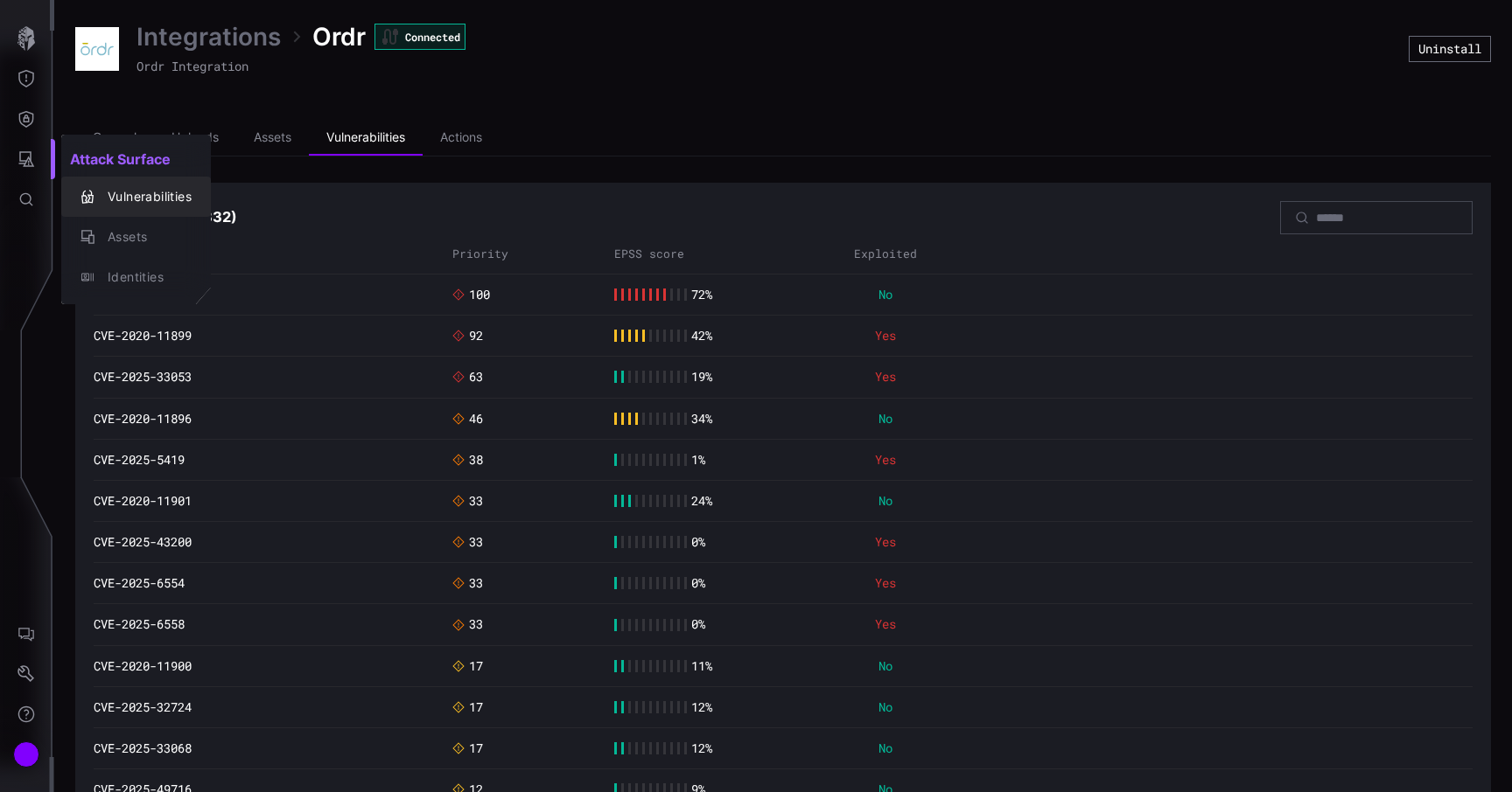
click at [145, 190] on div "Vulnerabilities" at bounding box center [145, 197] width 93 height 22
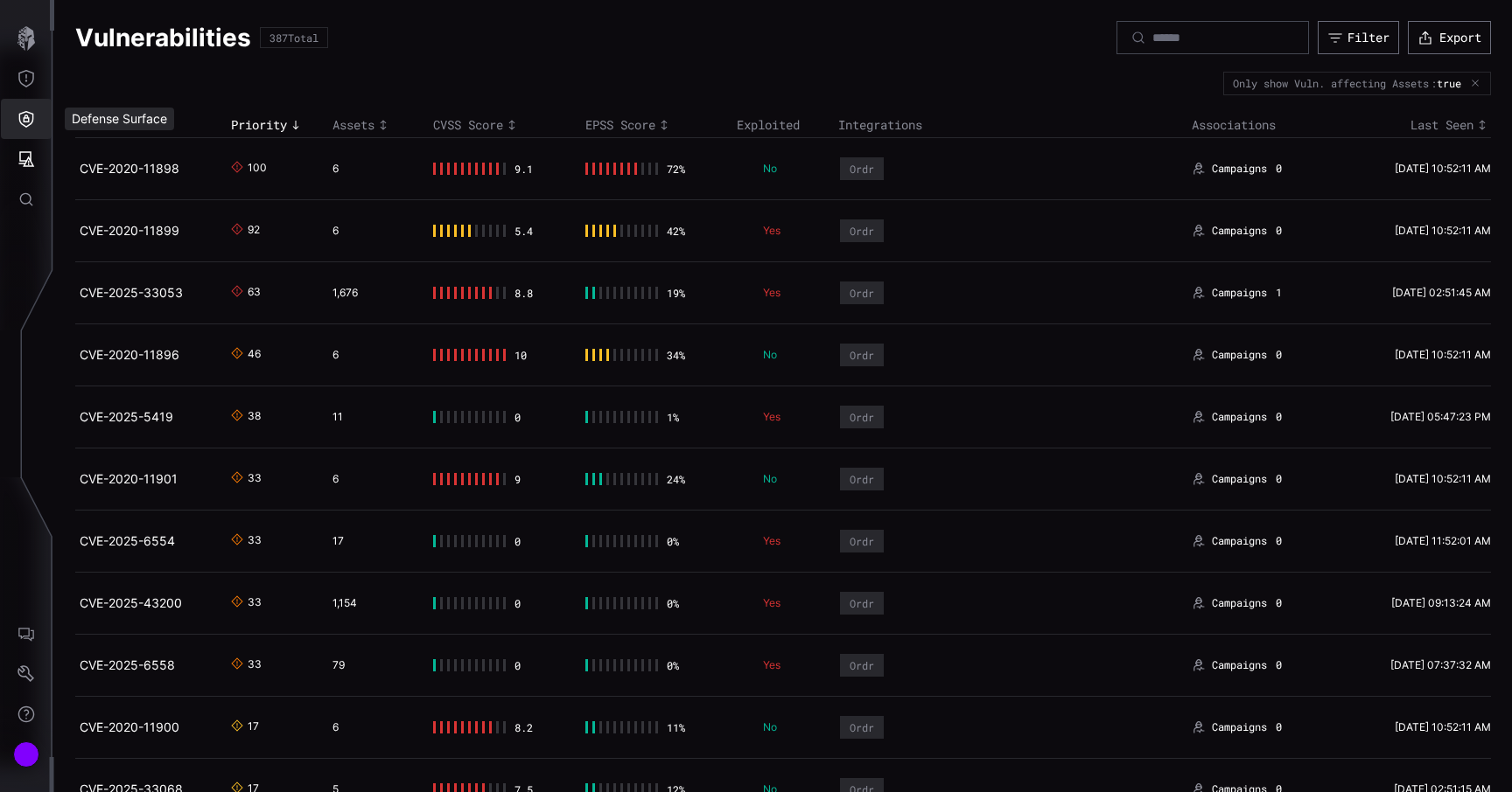
click at [21, 114] on icon "Defense Surface" at bounding box center [27, 119] width 15 height 17
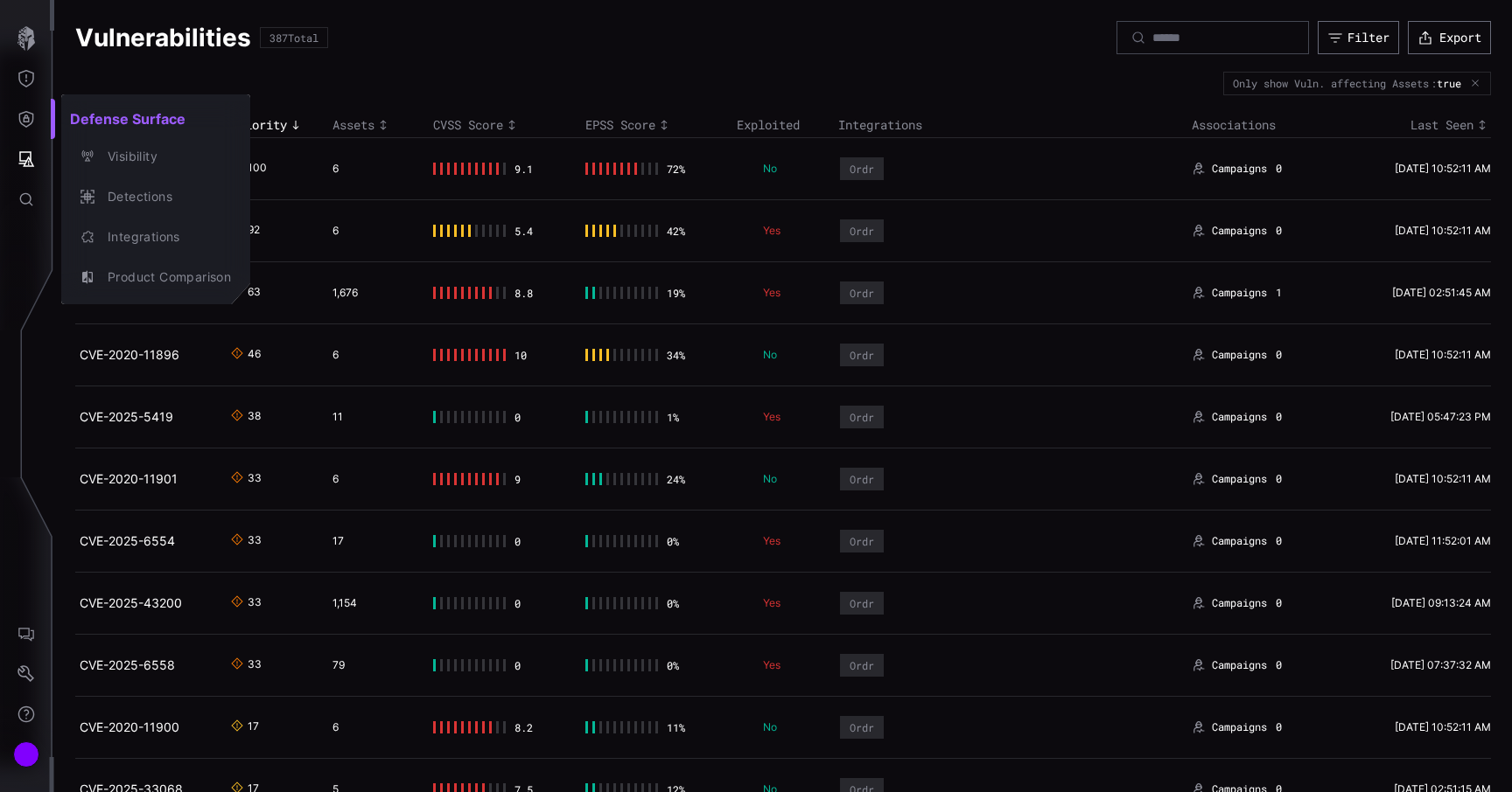
click at [27, 164] on div at bounding box center [756, 396] width 1512 height 792
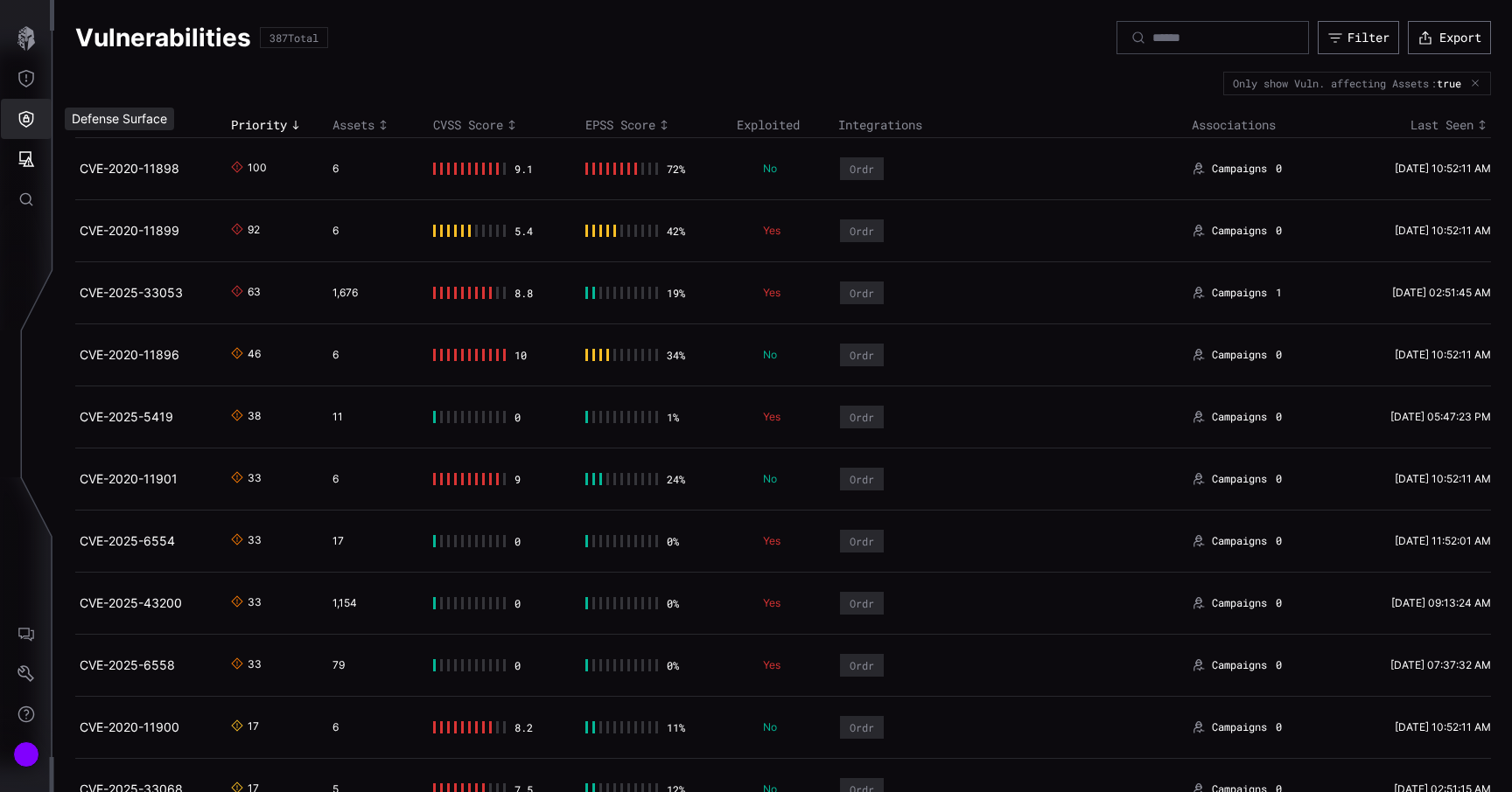
click at [40, 124] on button "Defense Surface" at bounding box center [27, 118] width 51 height 40
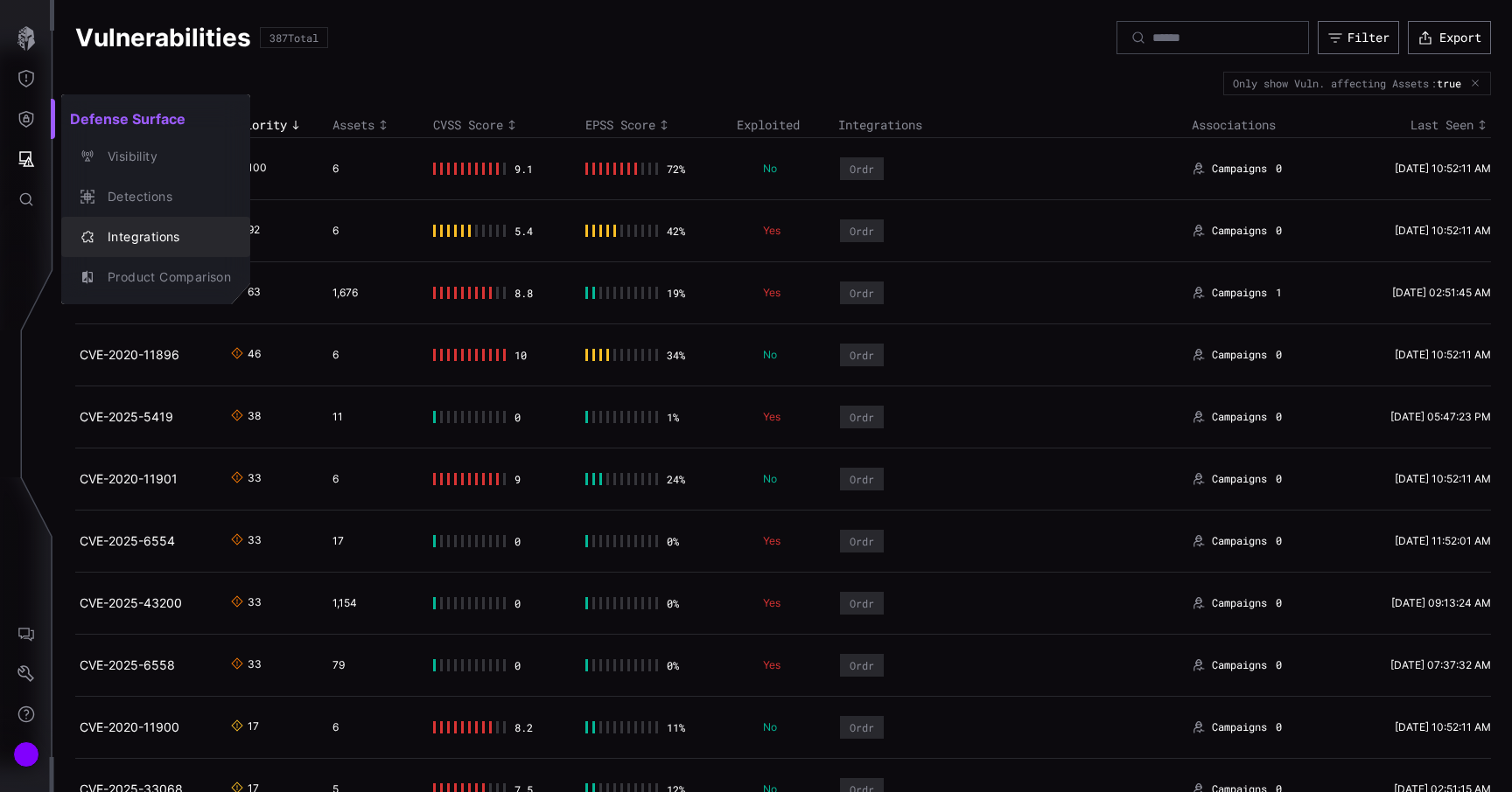
click at [141, 240] on div "Integrations" at bounding box center [164, 237] width 132 height 22
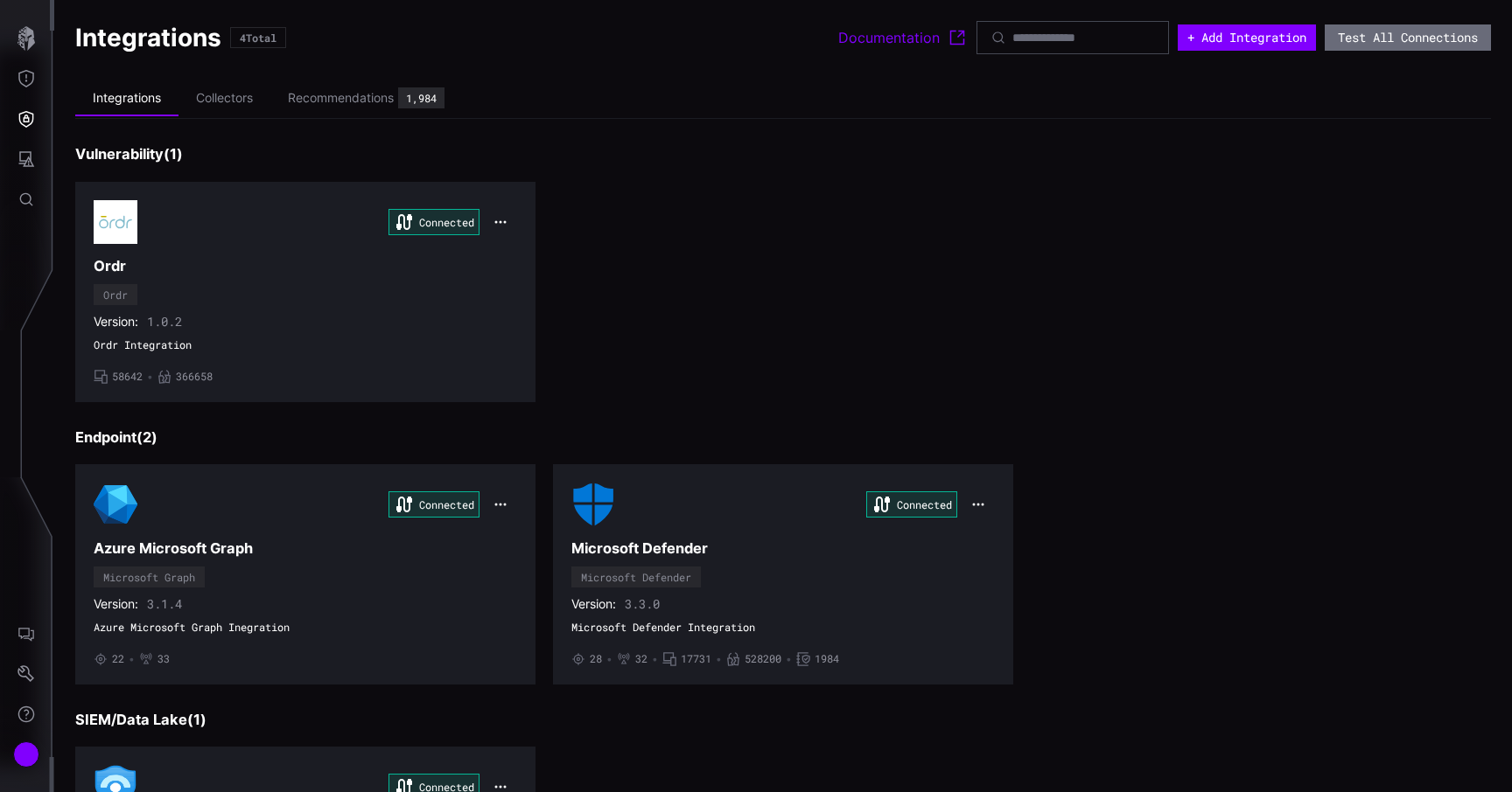
scroll to position [222, 0]
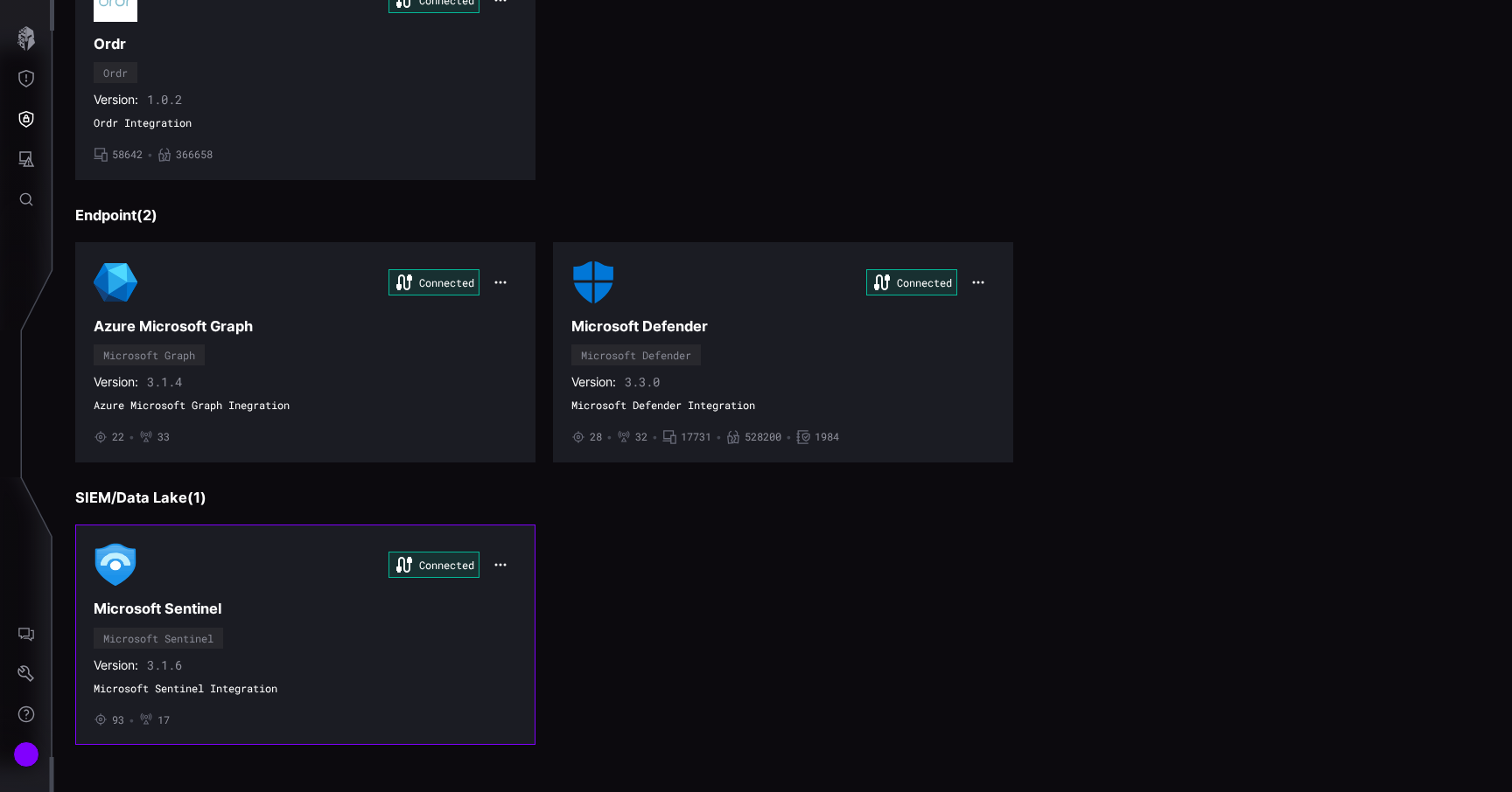
click at [325, 659] on div "Version: 3.1.6" at bounding box center [305, 665] width 424 height 16
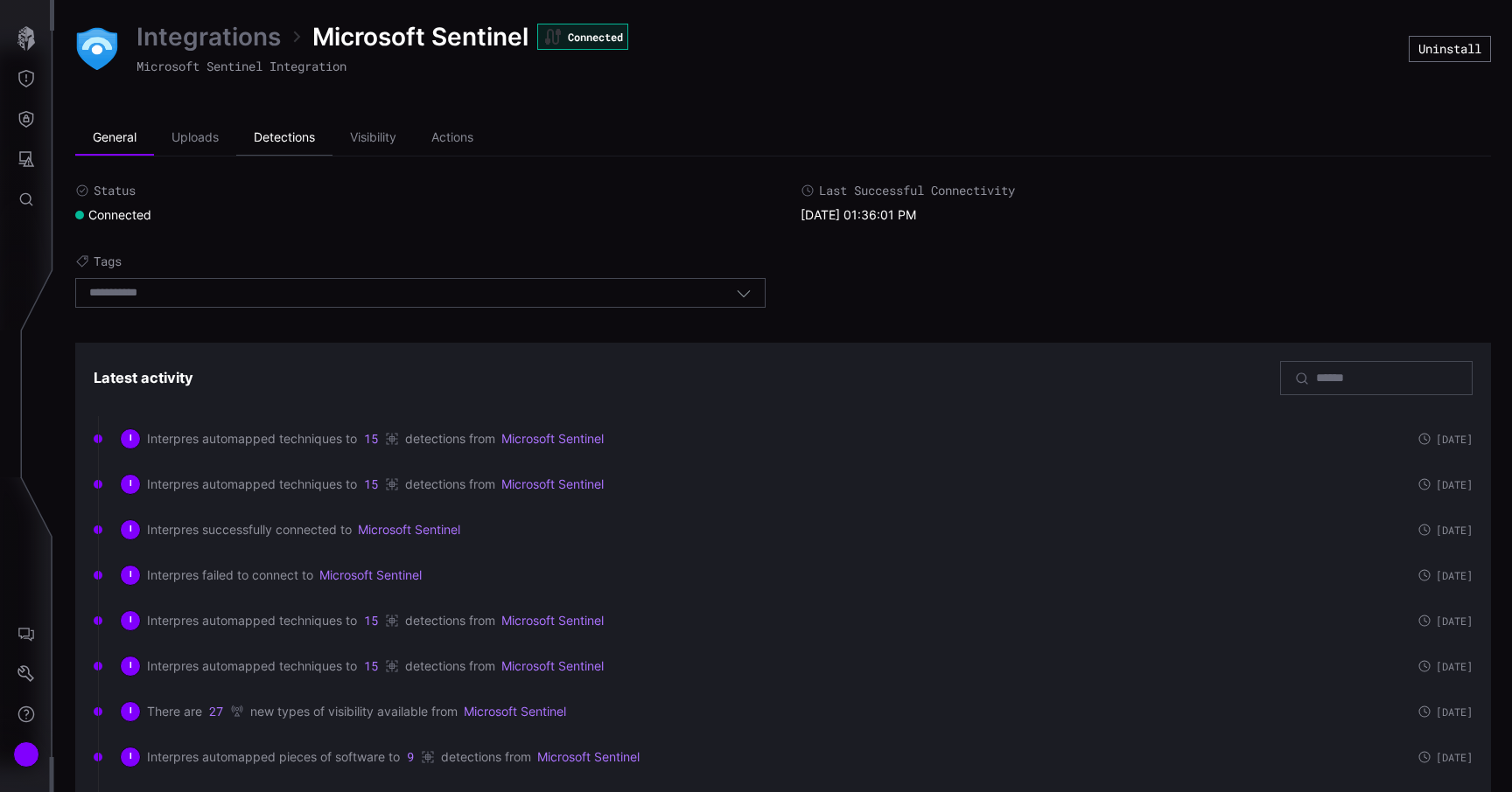
click at [308, 135] on li "Detections" at bounding box center [284, 137] width 97 height 35
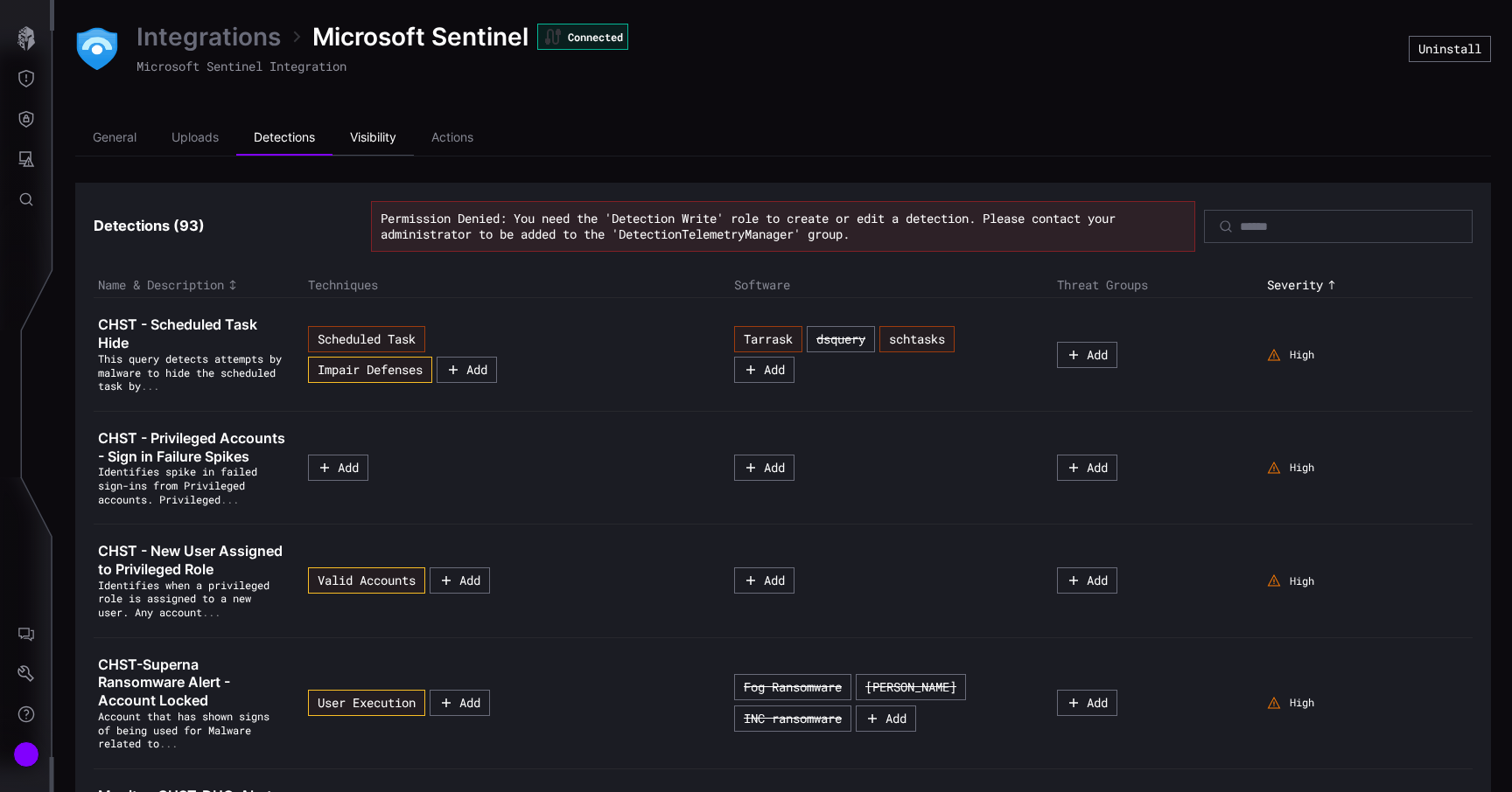
click at [406, 130] on li "Visibility" at bounding box center [373, 137] width 82 height 35
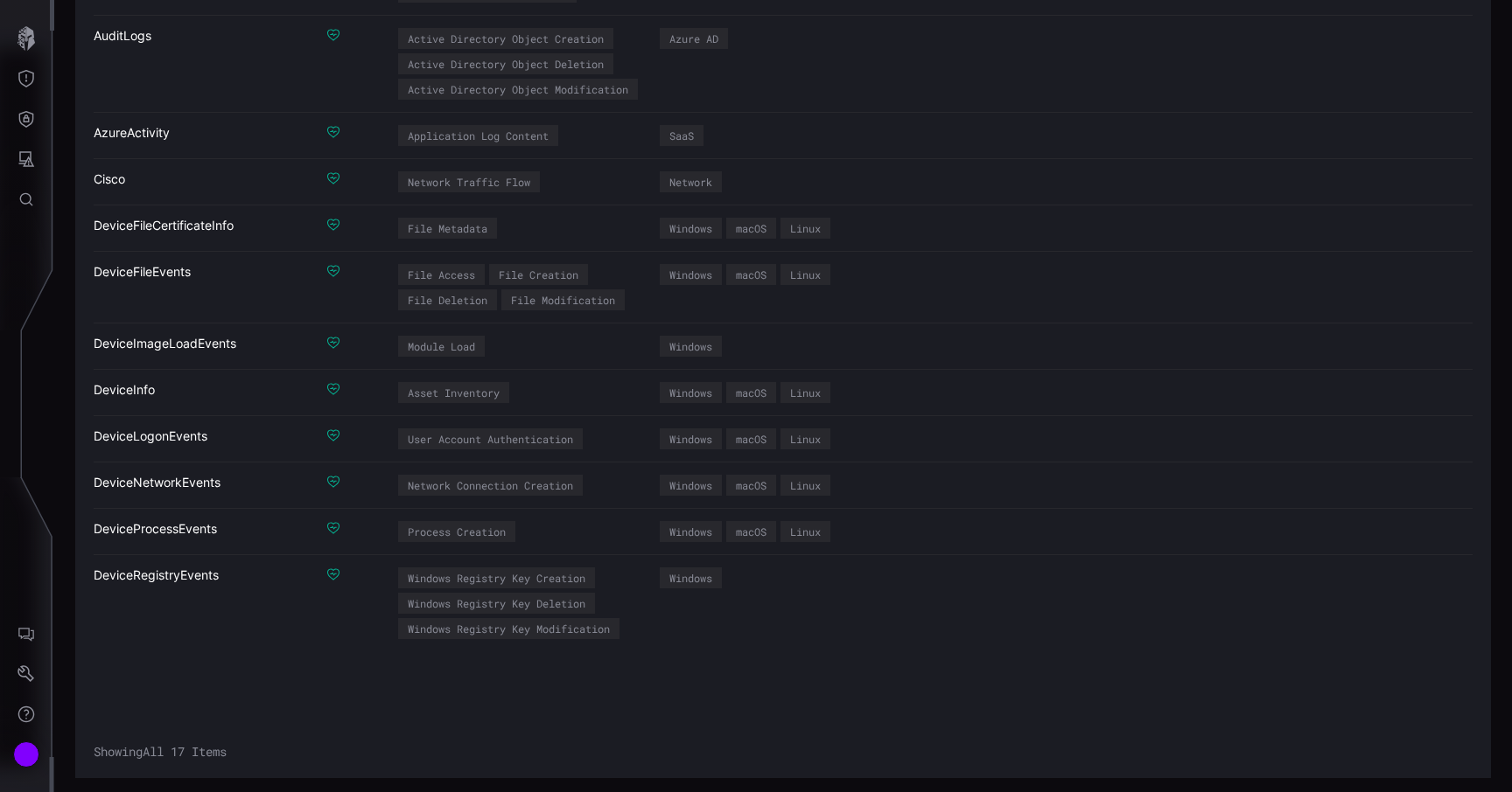
scroll to position [696, 0]
